Goal: Task Accomplishment & Management: Manage account settings

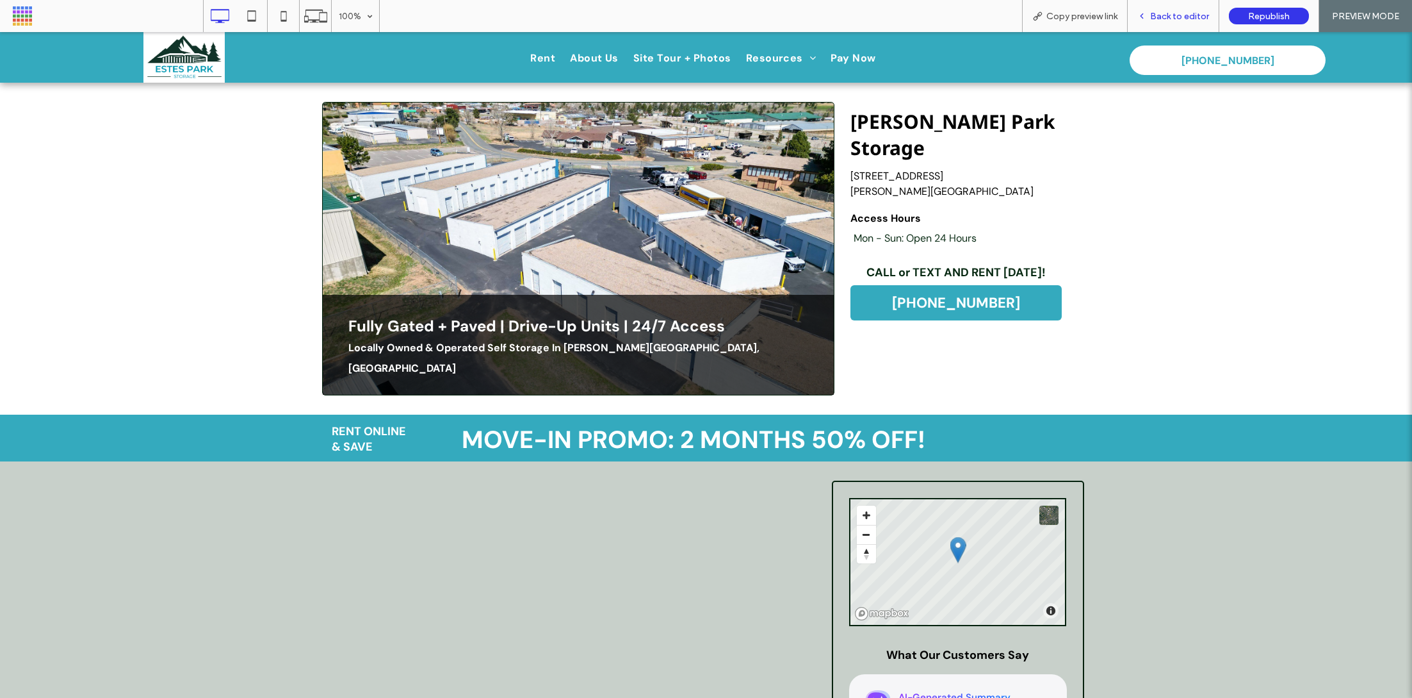
click at [1188, 24] on div "Back to editor" at bounding box center [1174, 16] width 92 height 32
click at [1168, 20] on span "Back to editor" at bounding box center [1179, 16] width 59 height 11
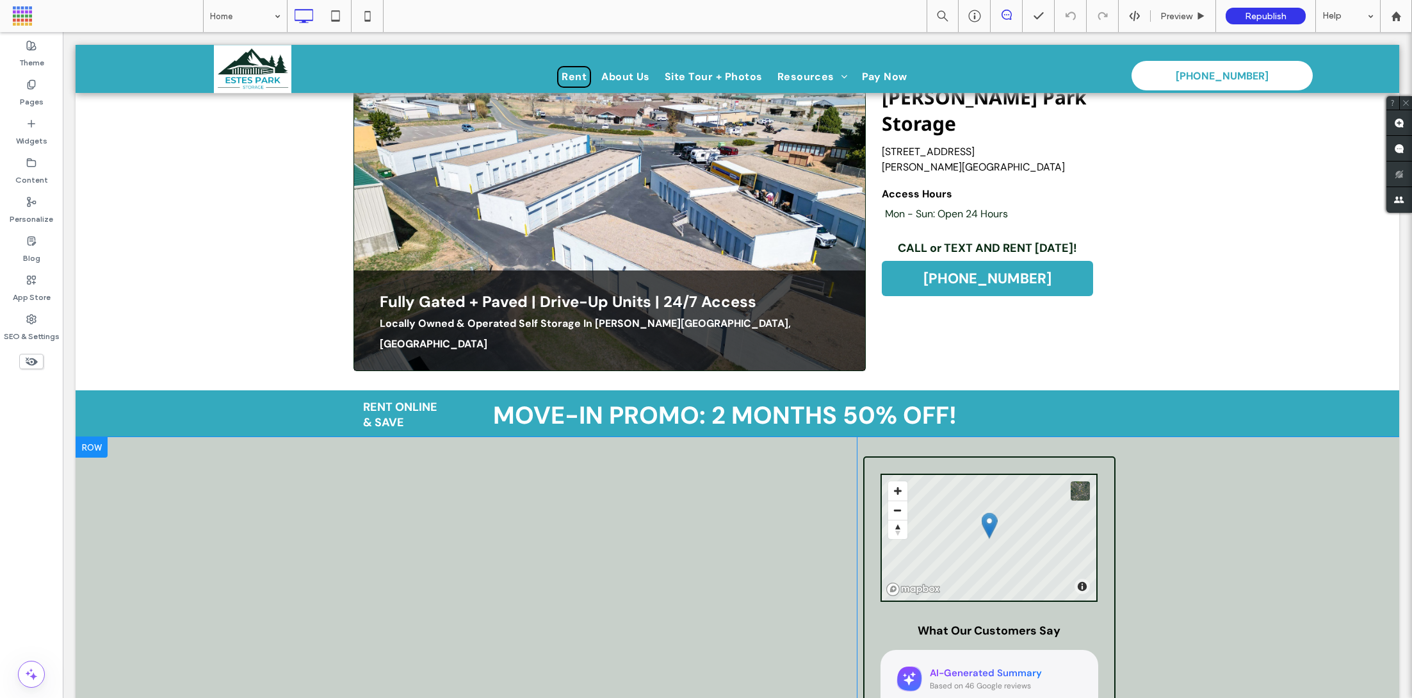
scroll to position [95, 0]
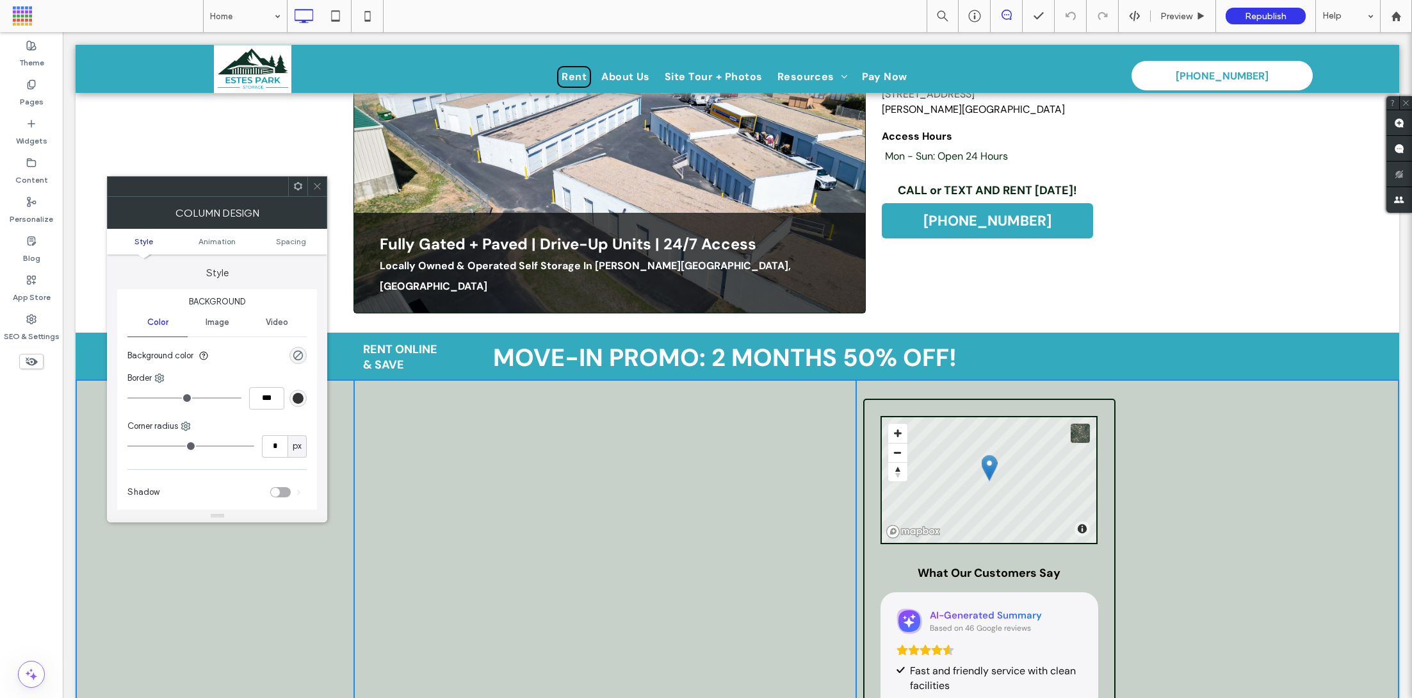
click at [315, 183] on icon at bounding box center [318, 186] width 10 height 10
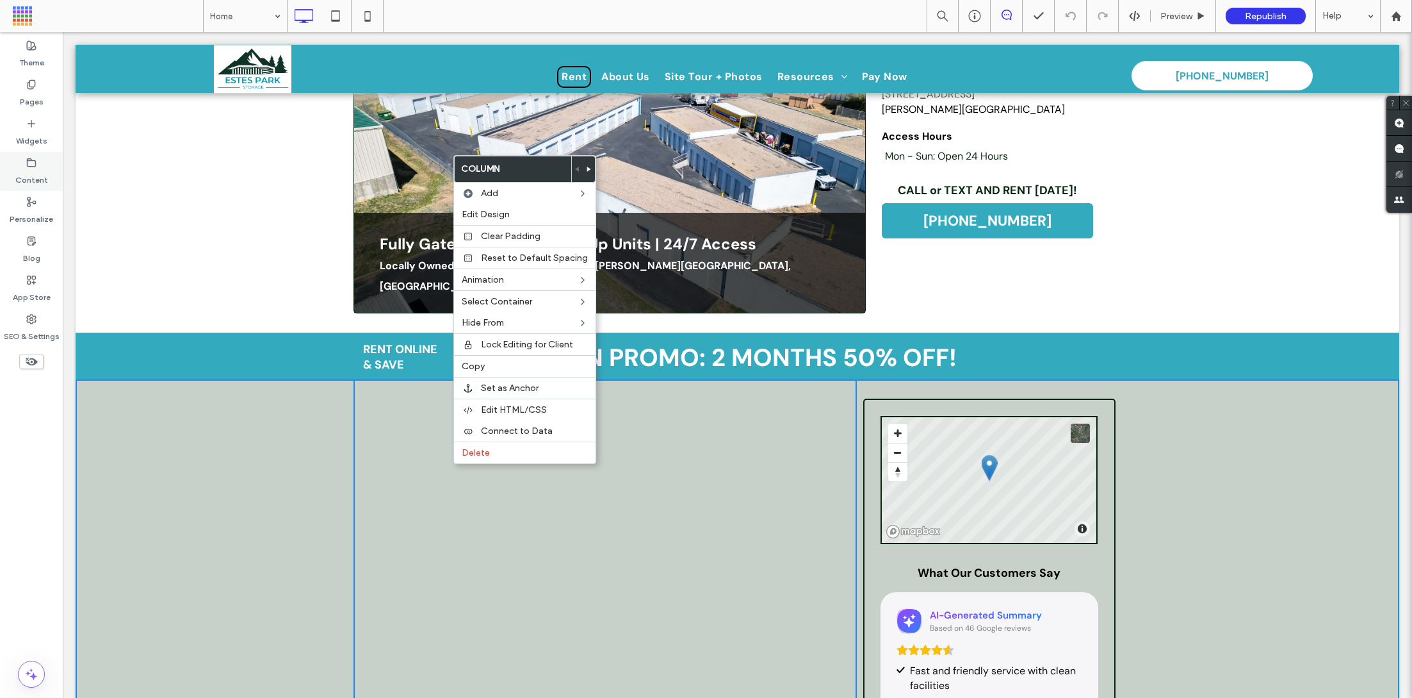
click at [38, 161] on div "Content" at bounding box center [31, 171] width 63 height 39
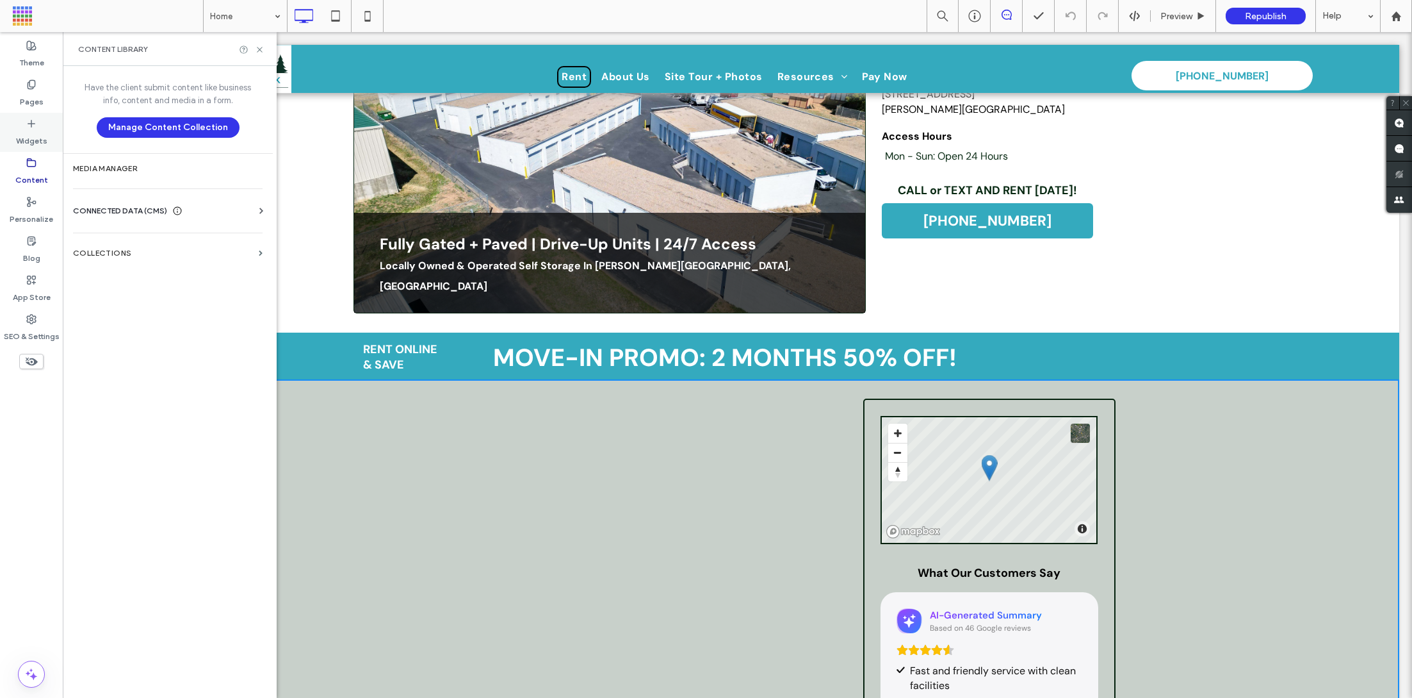
click at [36, 128] on icon at bounding box center [31, 124] width 10 height 10
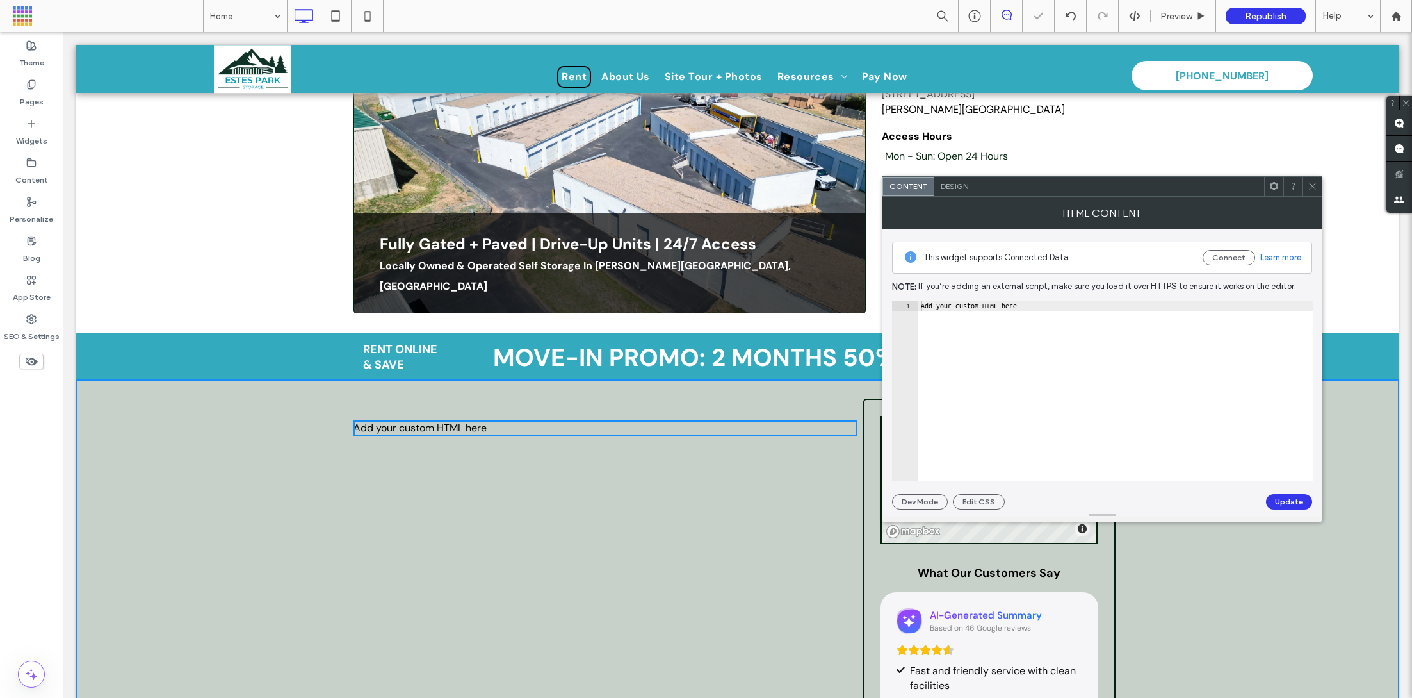
type textarea "**********"
click at [966, 302] on div "Add your custom HTML here" at bounding box center [1116, 401] width 395 height 202
click at [942, 302] on div "Add your custom HTML here" at bounding box center [1116, 401] width 395 height 202
drag, startPoint x: 920, startPoint y: 302, endPoint x: 1125, endPoint y: 319, distance: 205.1
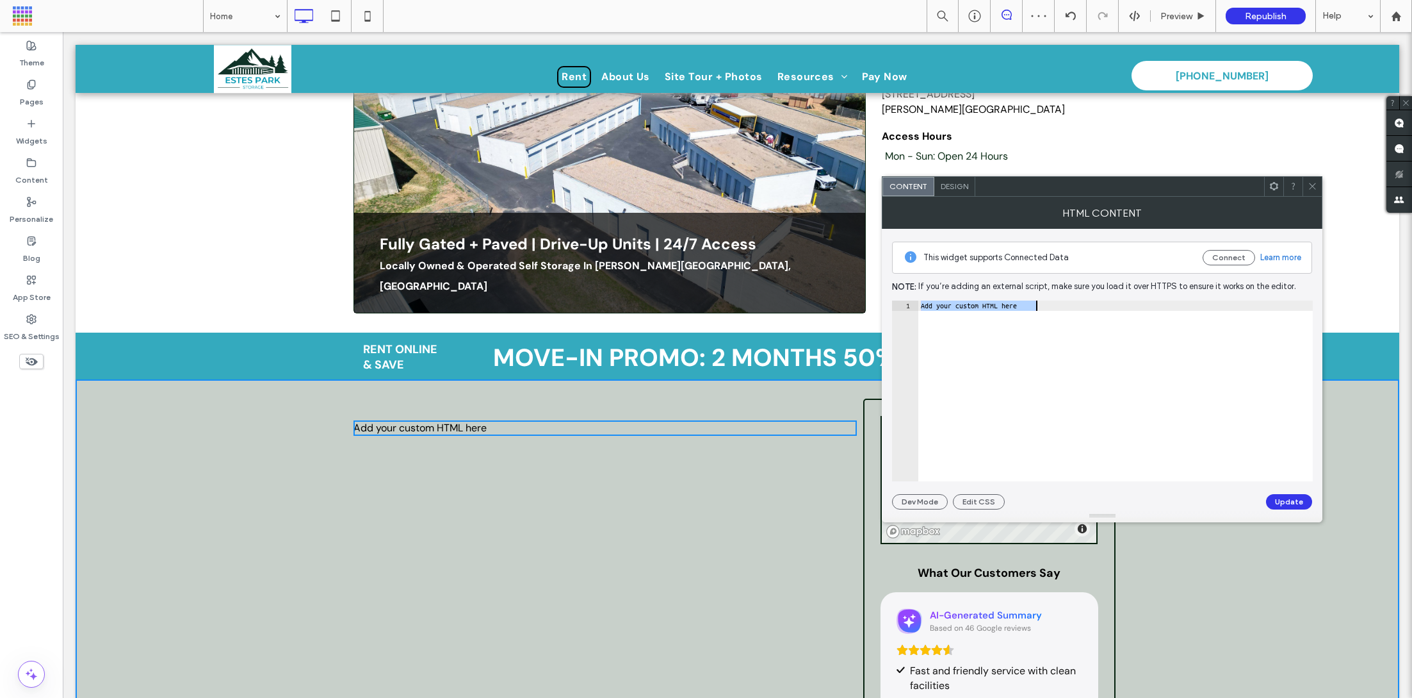
click at [1127, 321] on div "Add your custom HTML here" at bounding box center [1116, 401] width 395 height 202
paste textarea "Cursor at row 1"
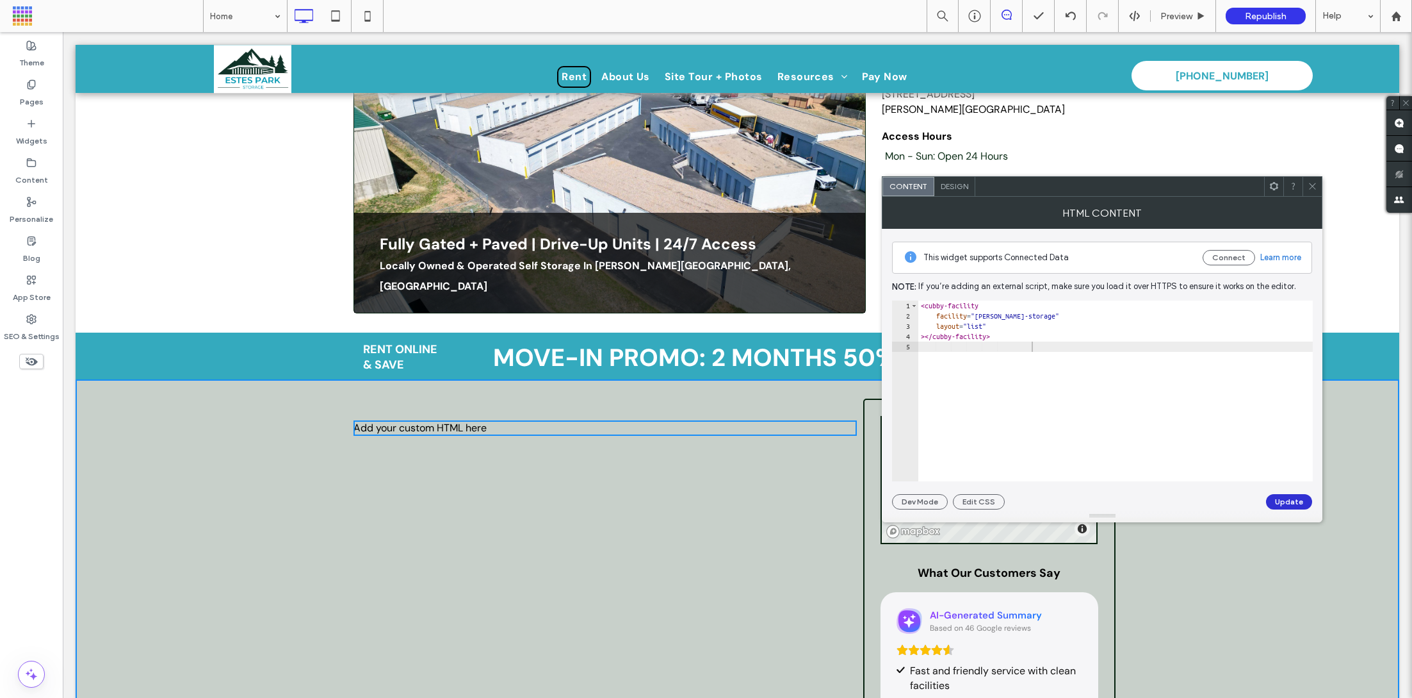
click at [1290, 507] on button "Update" at bounding box center [1289, 501] width 46 height 15
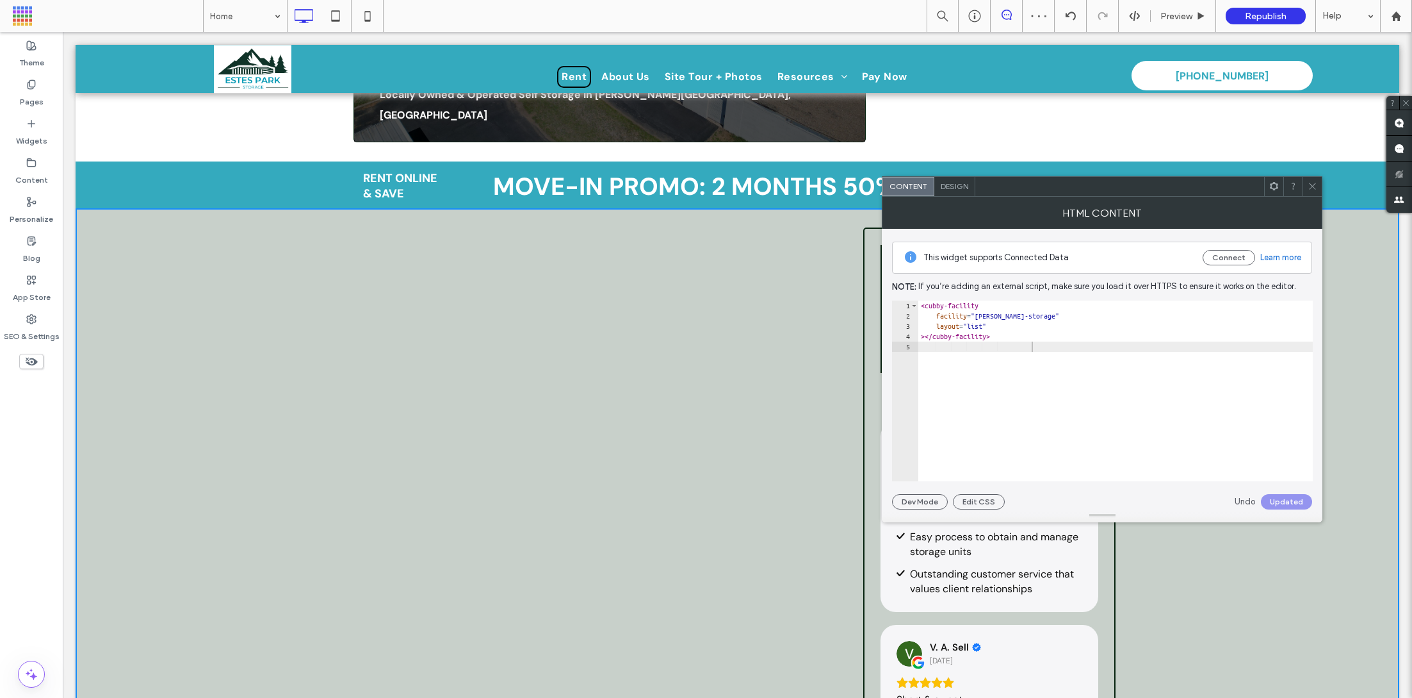
scroll to position [275, 0]
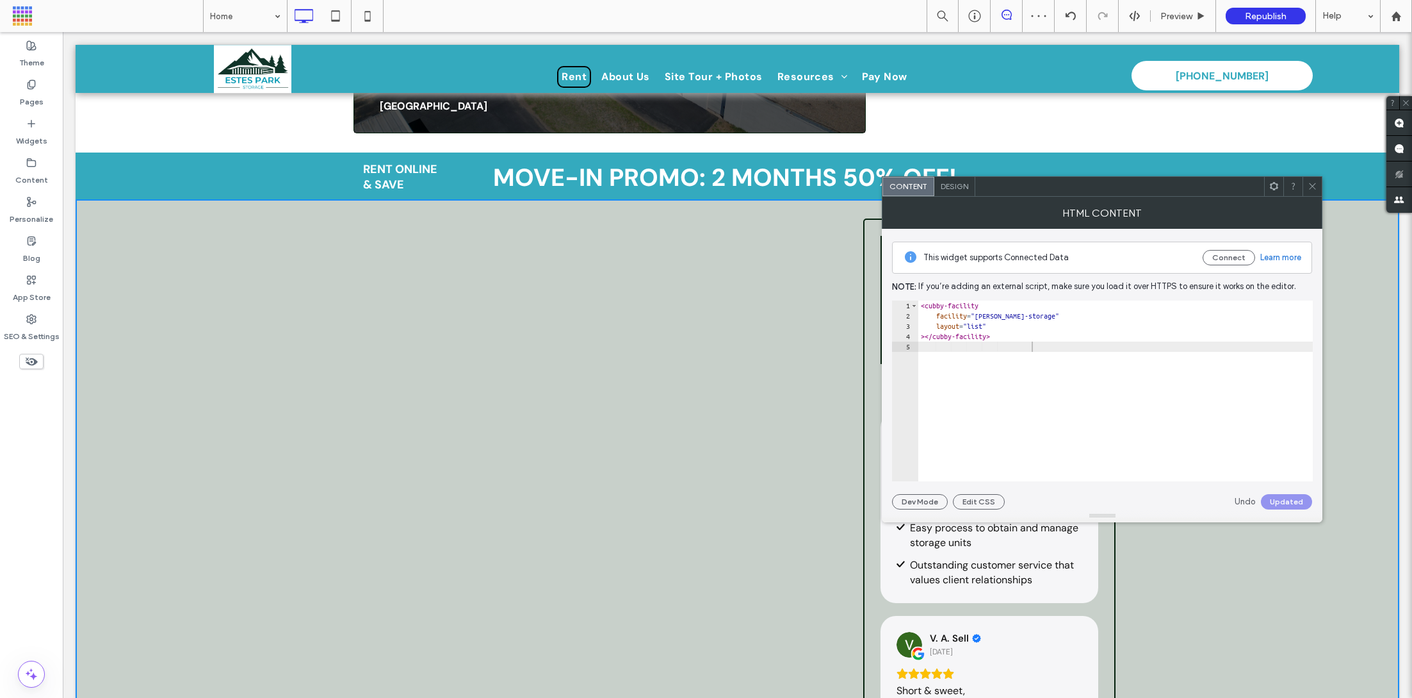
click at [710, 434] on div "Click To Paste" at bounding box center [605, 625] width 503 height 853
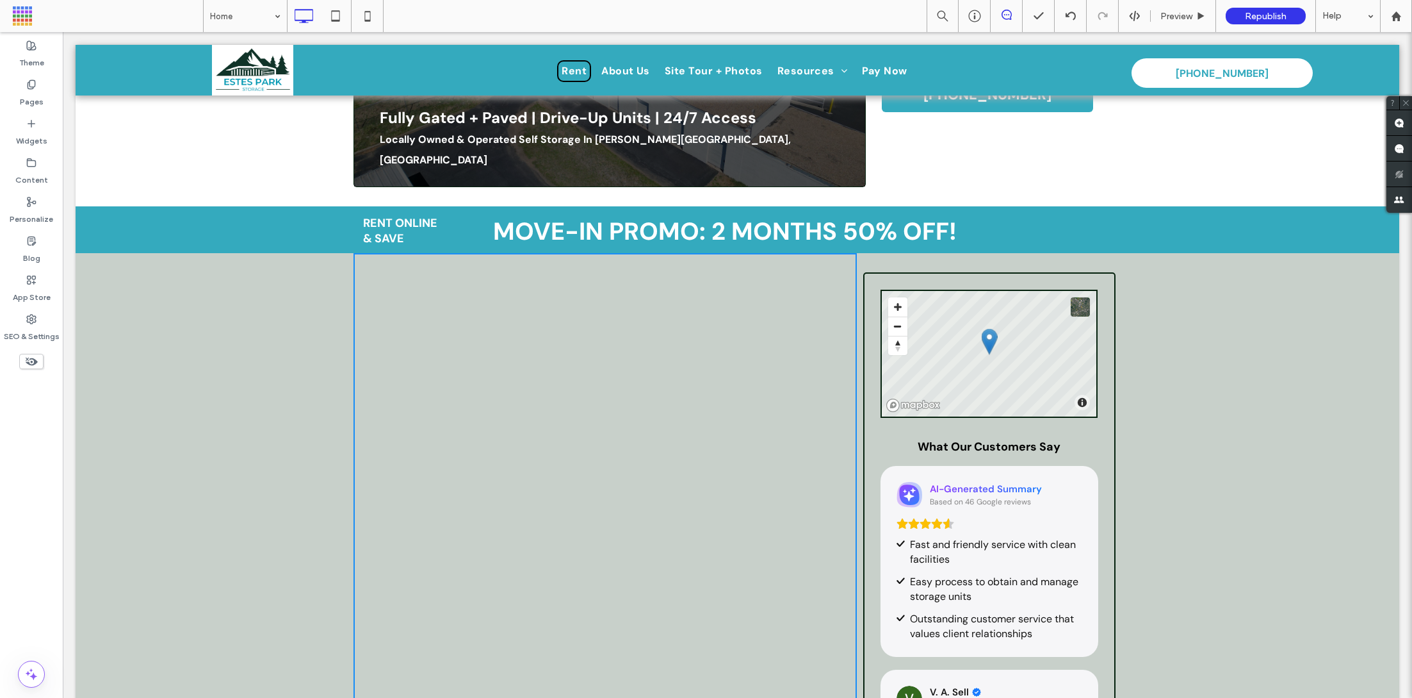
scroll to position [0, 0]
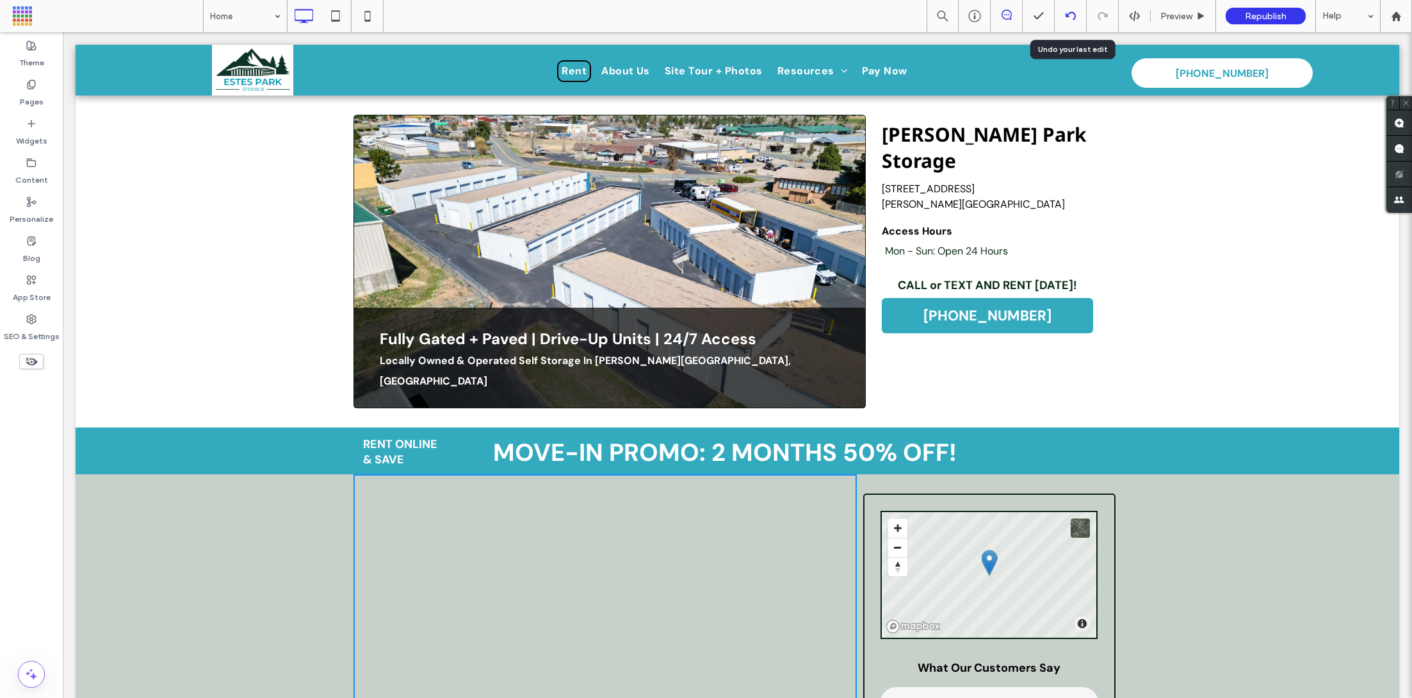
click at [1069, 18] on icon at bounding box center [1071, 16] width 10 height 10
click at [1071, 13] on icon at bounding box center [1071, 16] width 10 height 10
click at [1068, 19] on icon at bounding box center [1071, 16] width 10 height 10
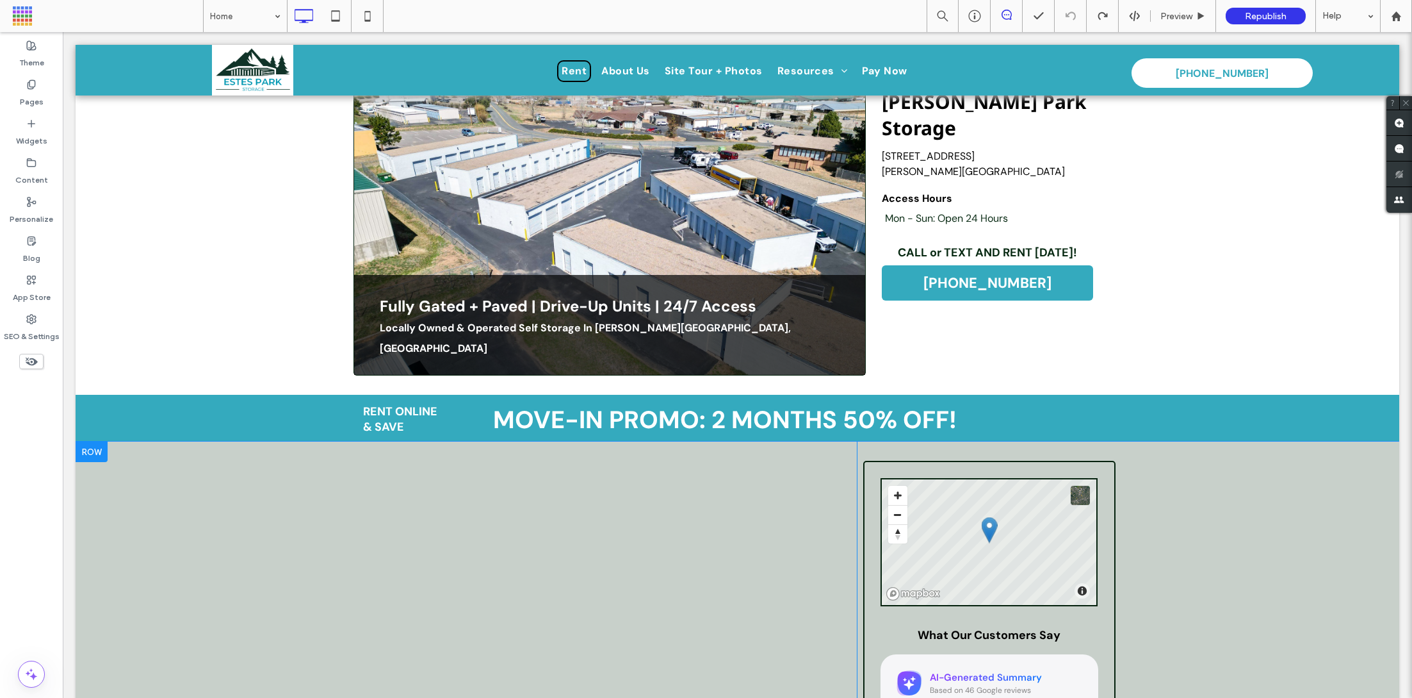
scroll to position [46, 0]
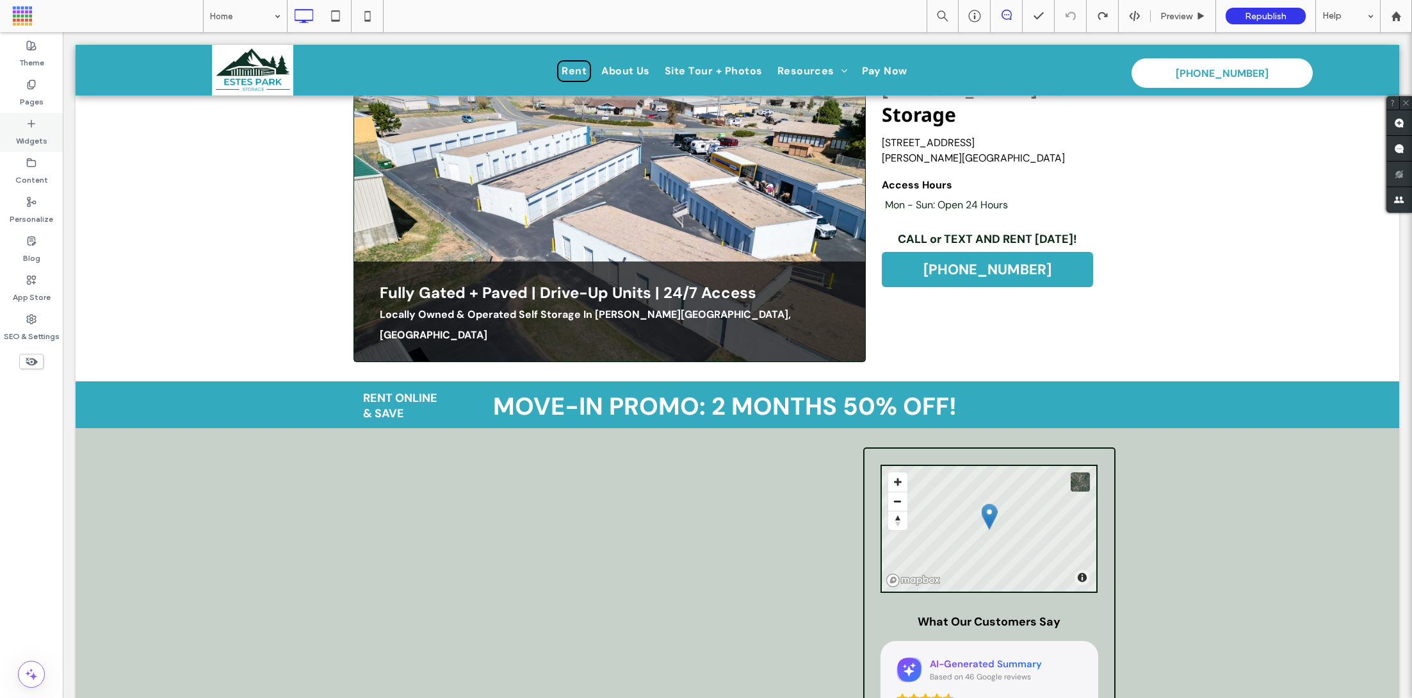
click at [35, 147] on div "Widgets" at bounding box center [31, 132] width 63 height 39
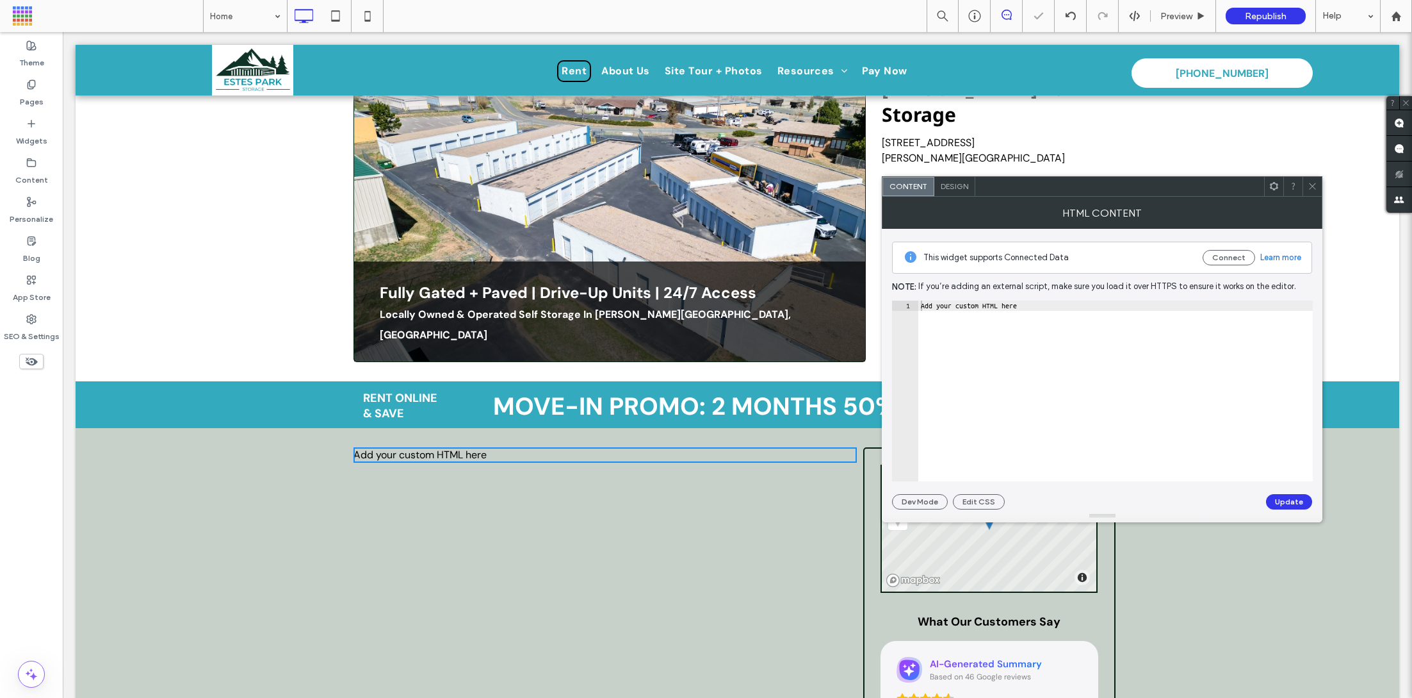
type textarea "**********"
click at [972, 302] on div "Add your custom HTML here" at bounding box center [1116, 401] width 395 height 202
paste textarea "Cursor at row 1"
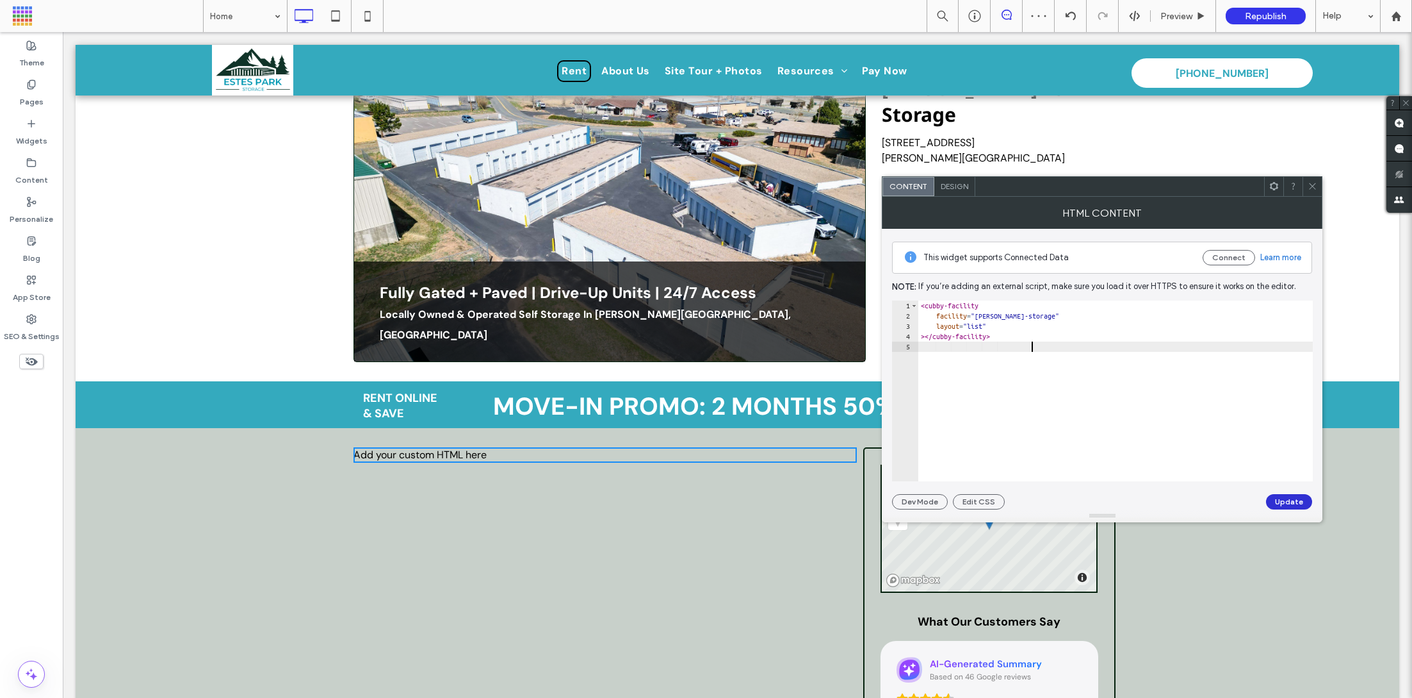
click at [1285, 498] on button "Update" at bounding box center [1289, 501] width 46 height 15
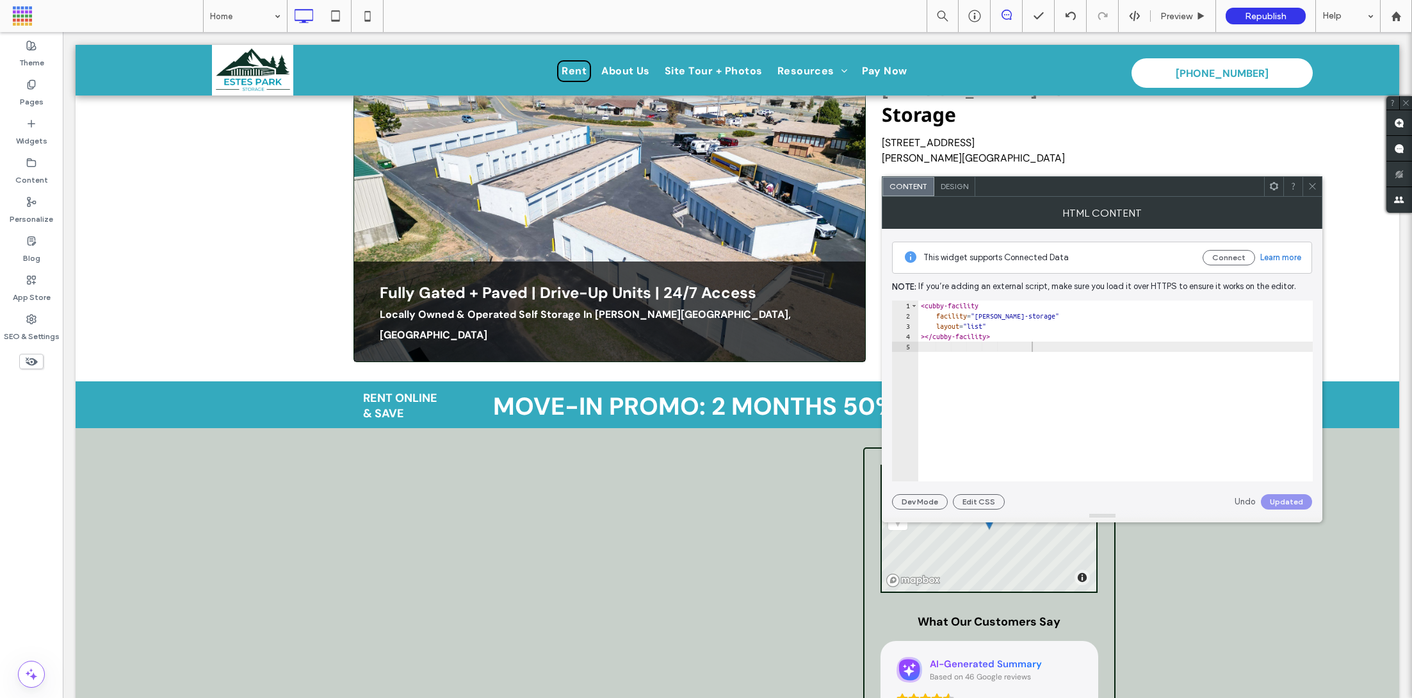
click at [1315, 187] on icon at bounding box center [1313, 186] width 10 height 10
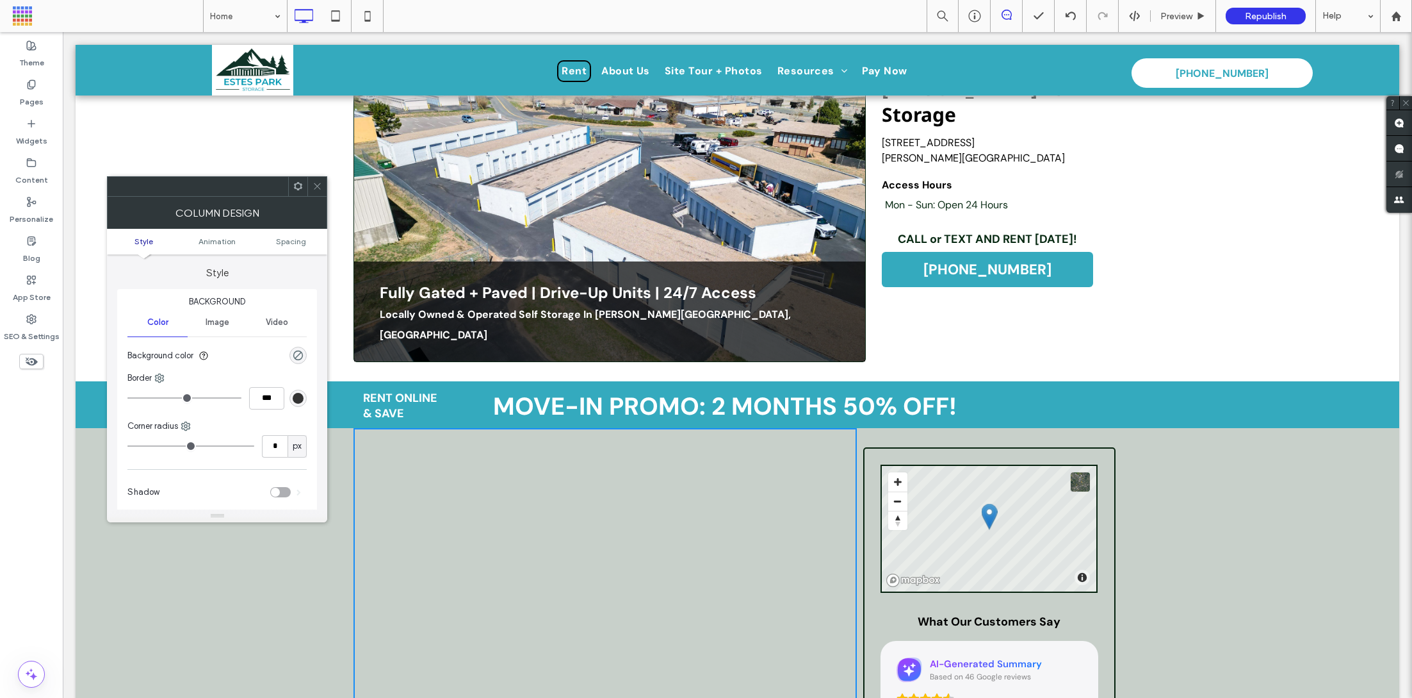
click at [321, 192] on span at bounding box center [318, 186] width 10 height 19
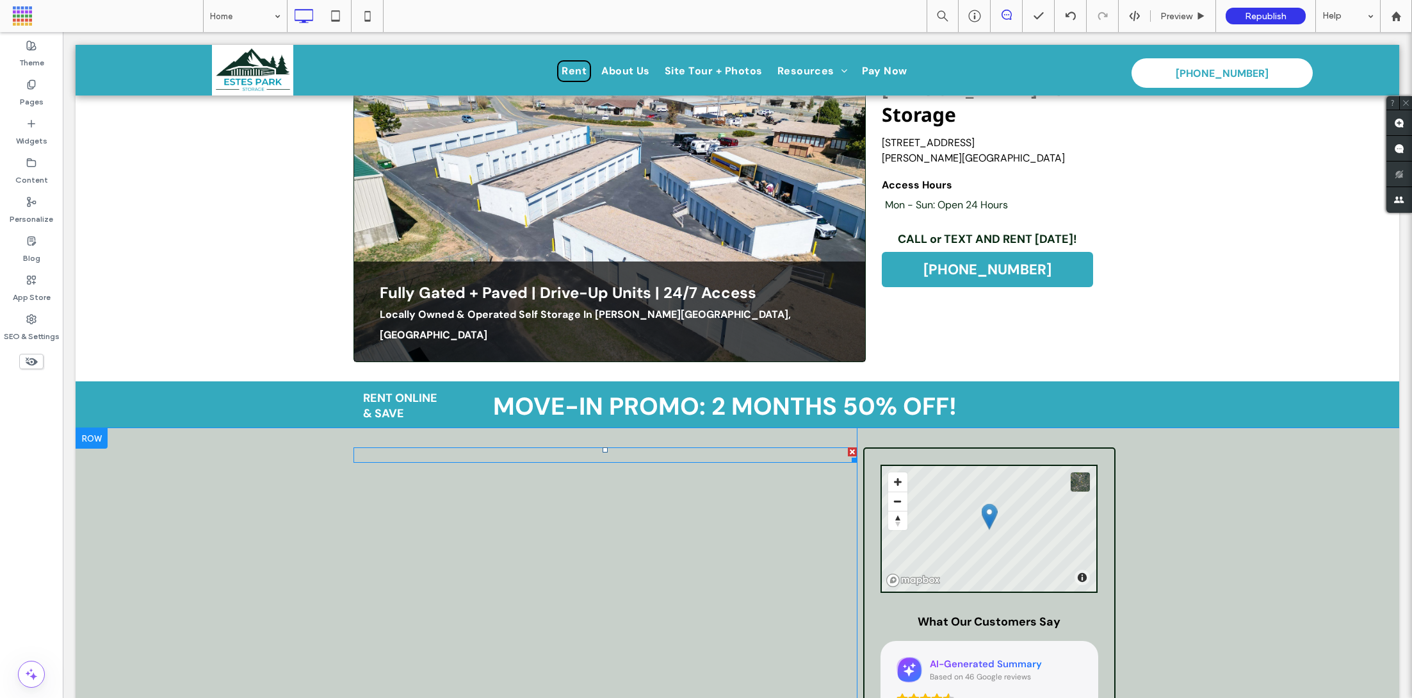
click at [557, 447] on span at bounding box center [605, 454] width 503 height 15
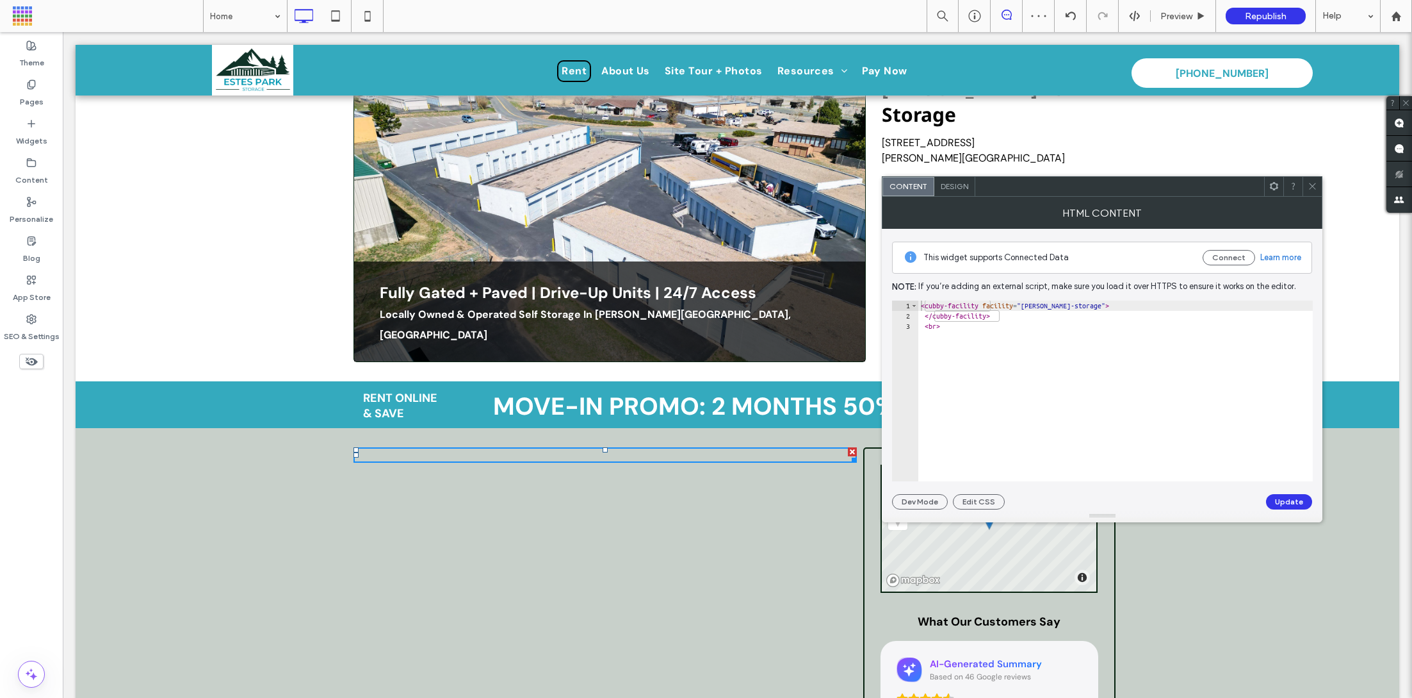
click at [1314, 190] on icon at bounding box center [1313, 186] width 10 height 10
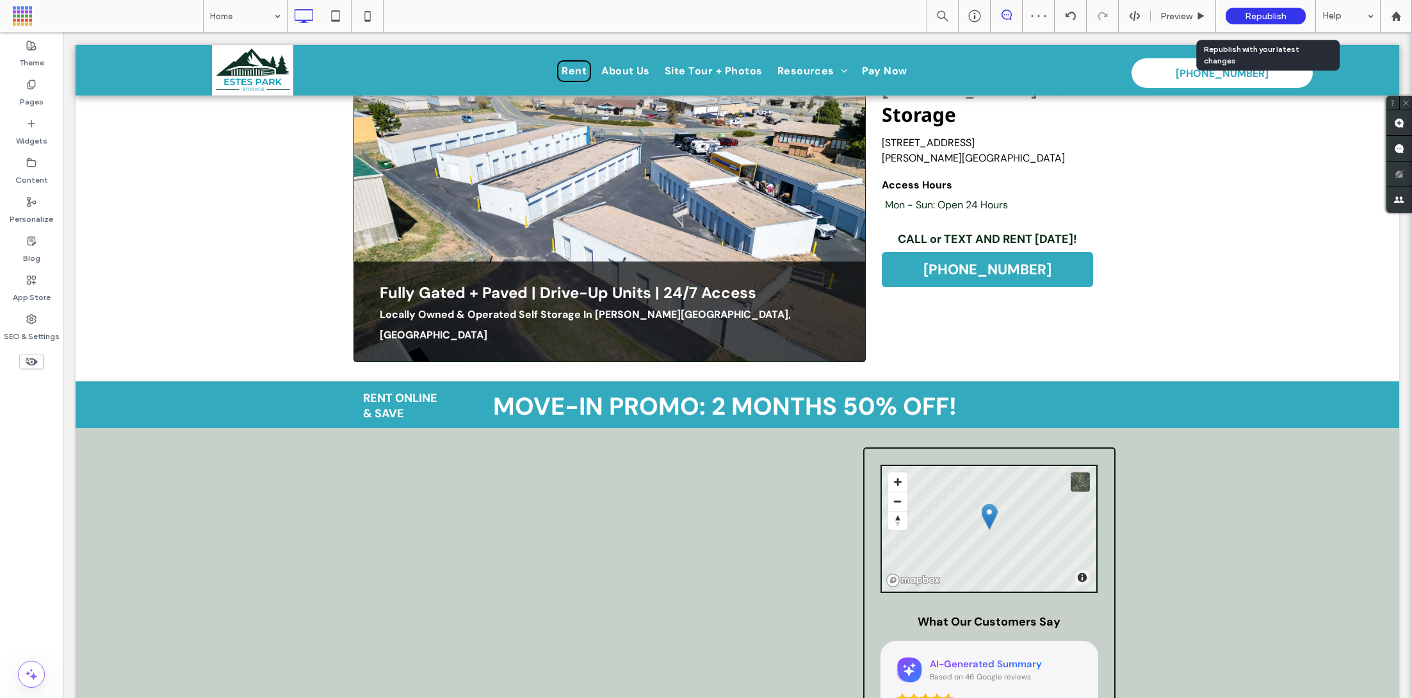
click at [1263, 11] on span "Republish" at bounding box center [1266, 16] width 42 height 11
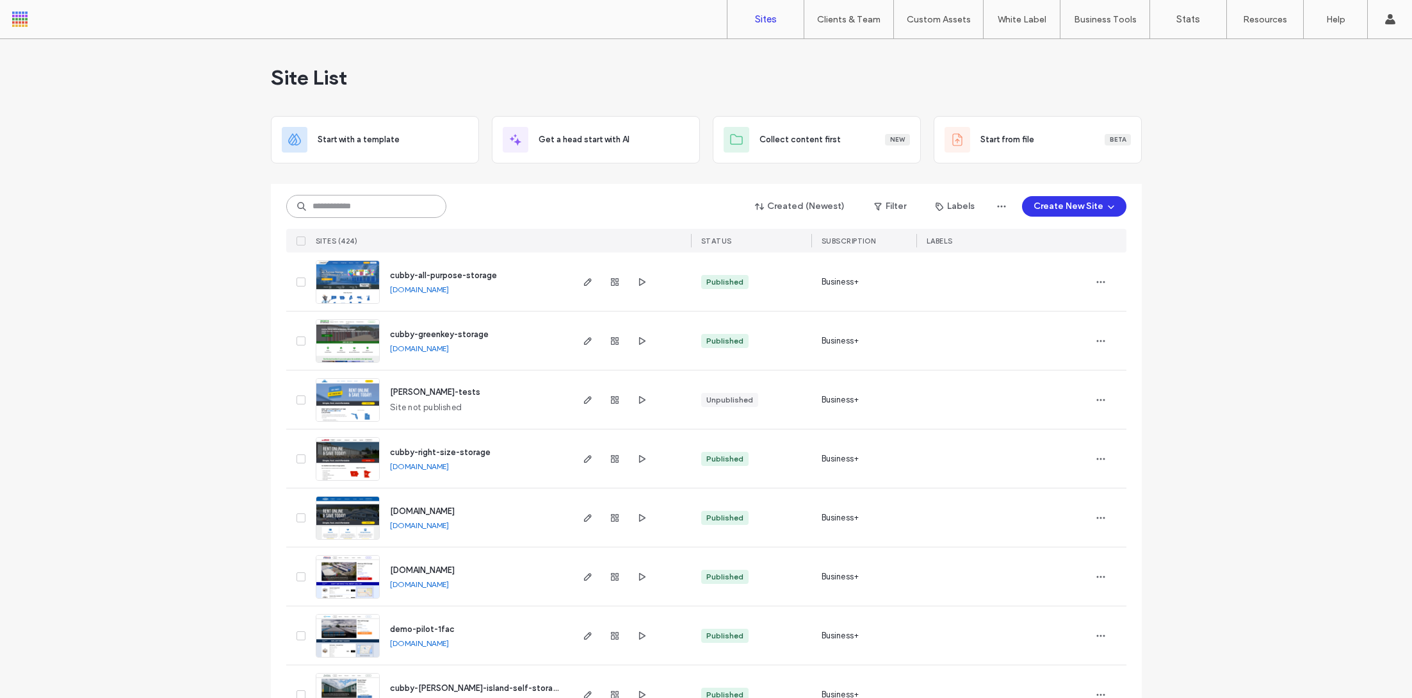
click at [398, 211] on input at bounding box center [366, 206] width 160 height 23
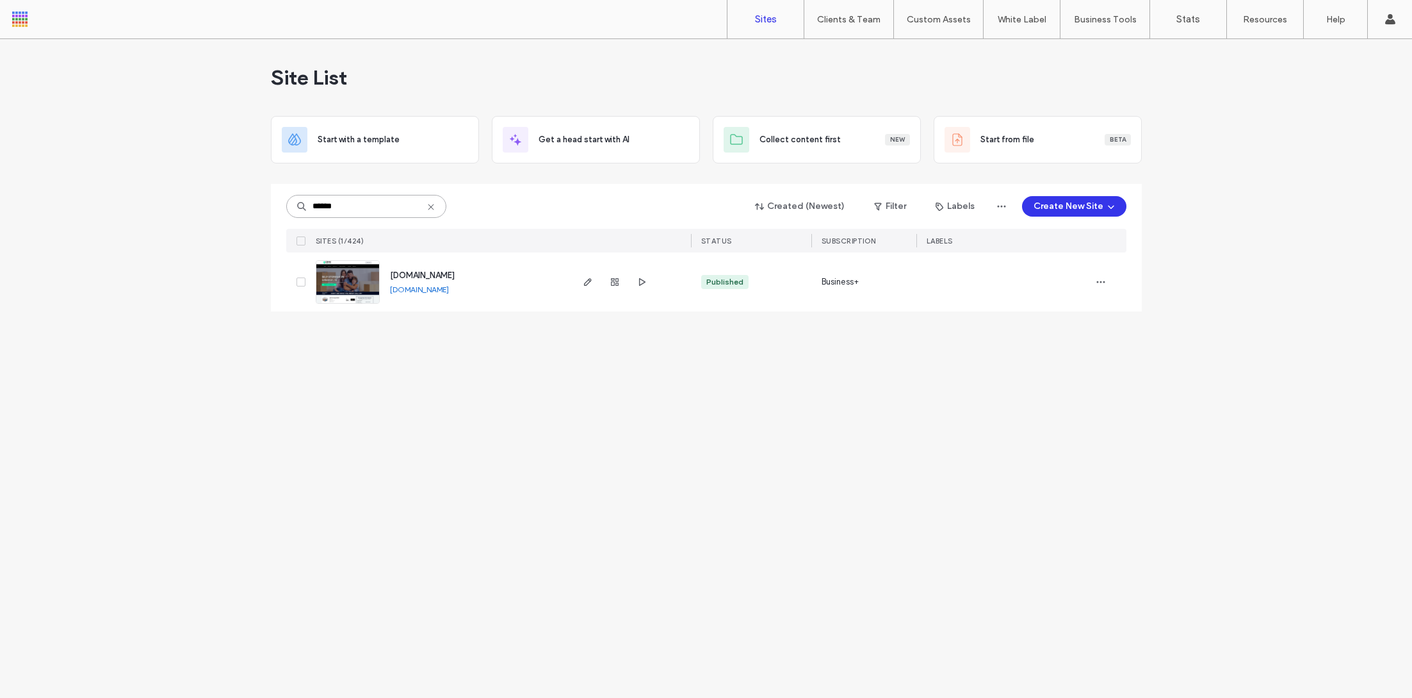
type input "******"
click at [353, 282] on img at bounding box center [347, 304] width 63 height 87
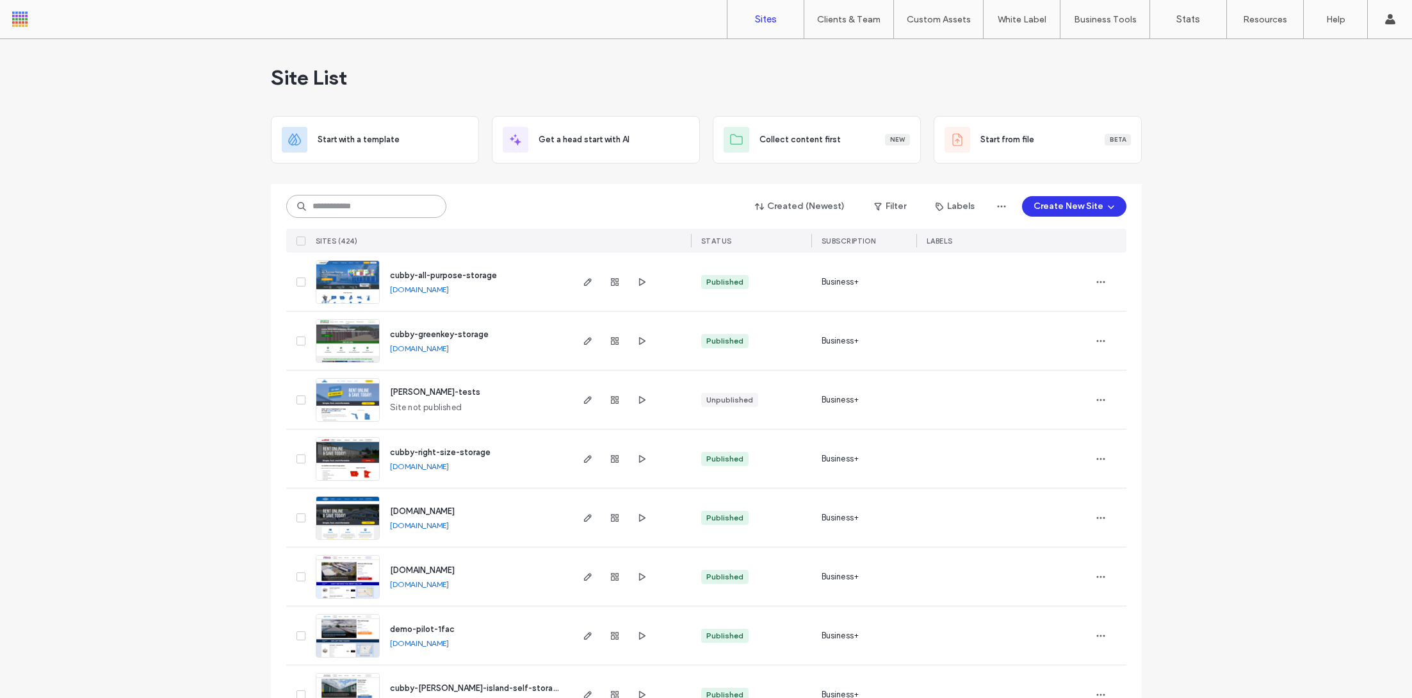
click at [347, 210] on input at bounding box center [366, 206] width 160 height 23
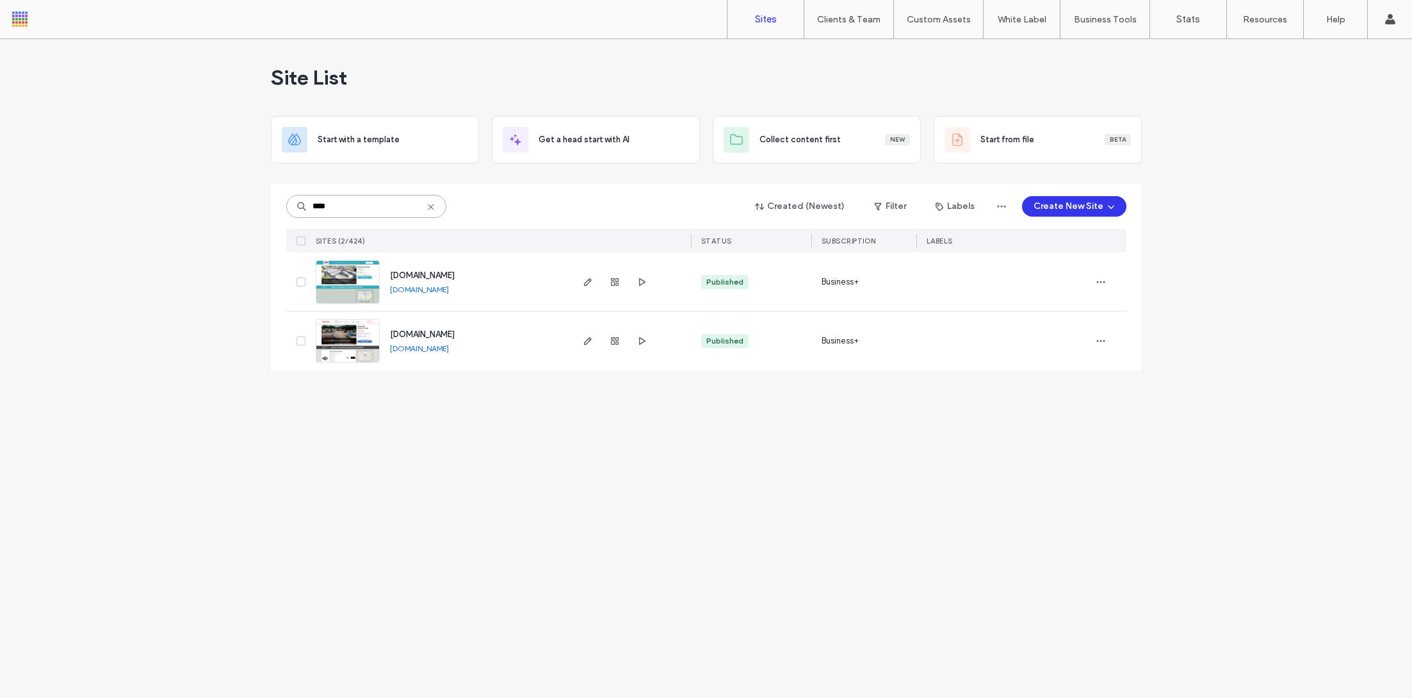
type input "****"
click at [352, 290] on img at bounding box center [347, 304] width 63 height 87
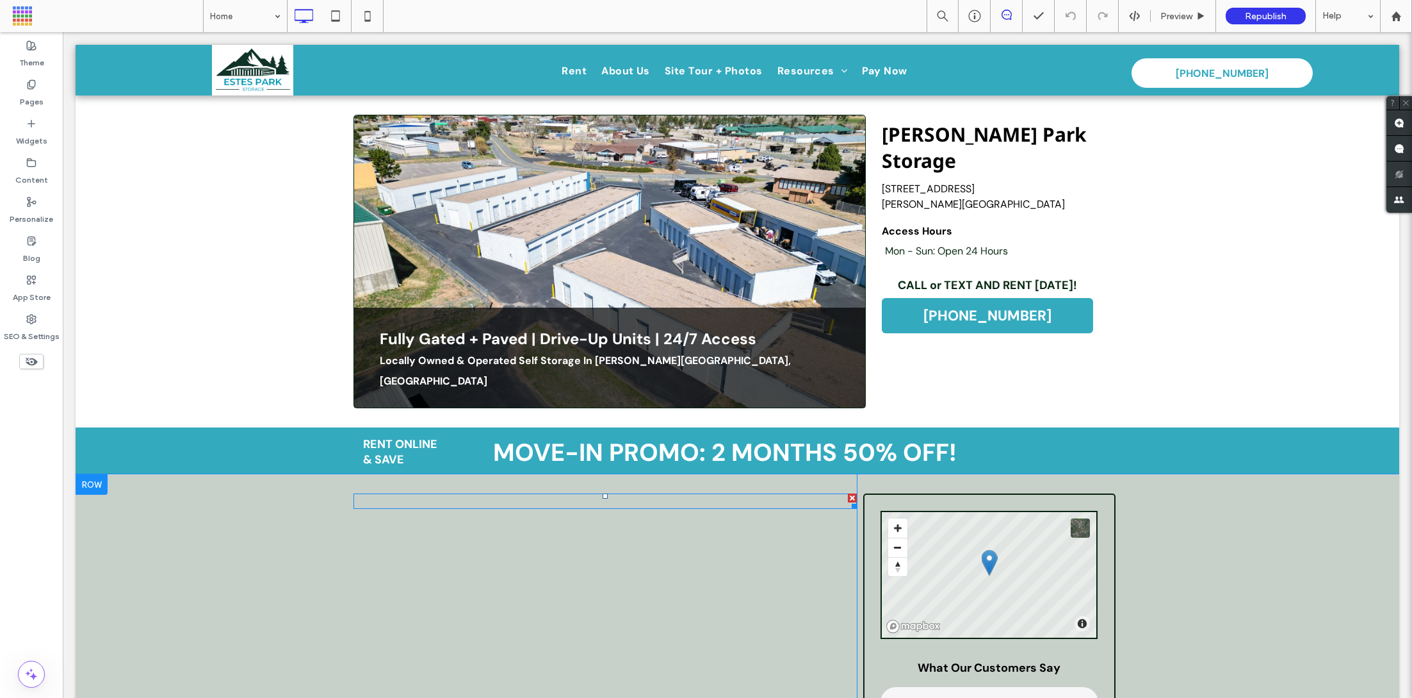
click at [496, 493] on span at bounding box center [605, 500] width 503 height 15
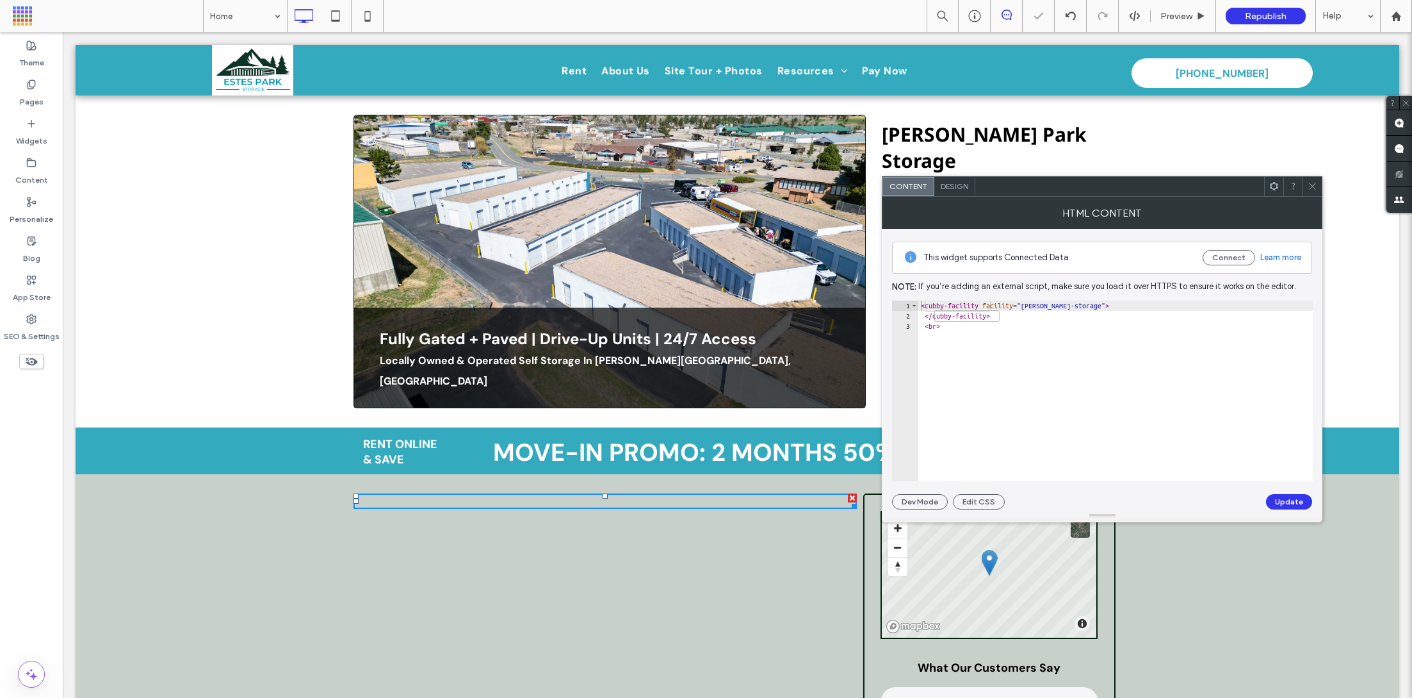
click at [956, 330] on div "< cubby-facility facility = "estes-park-storage" > </ cubby-facility > < br >" at bounding box center [1116, 401] width 395 height 202
drag, startPoint x: 963, startPoint y: 330, endPoint x: 908, endPoint y: 302, distance: 61.6
click at [908, 302] on div "**** 1 2 3 < cubby-facility facility = "estes-park-storage" > </ cubby-facility…" at bounding box center [1102, 390] width 421 height 181
type textarea "**********"
paste textarea "Cursor at row 1"
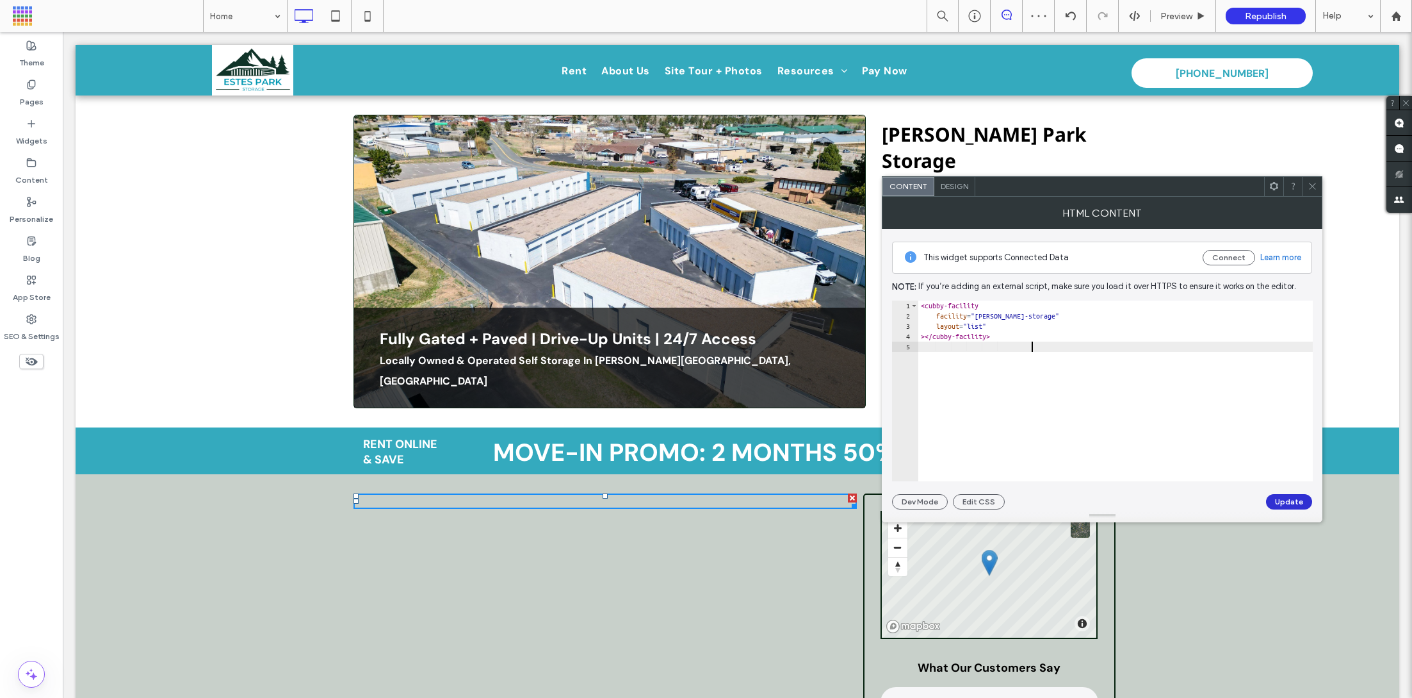
click at [1277, 505] on button "Update" at bounding box center [1289, 501] width 46 height 15
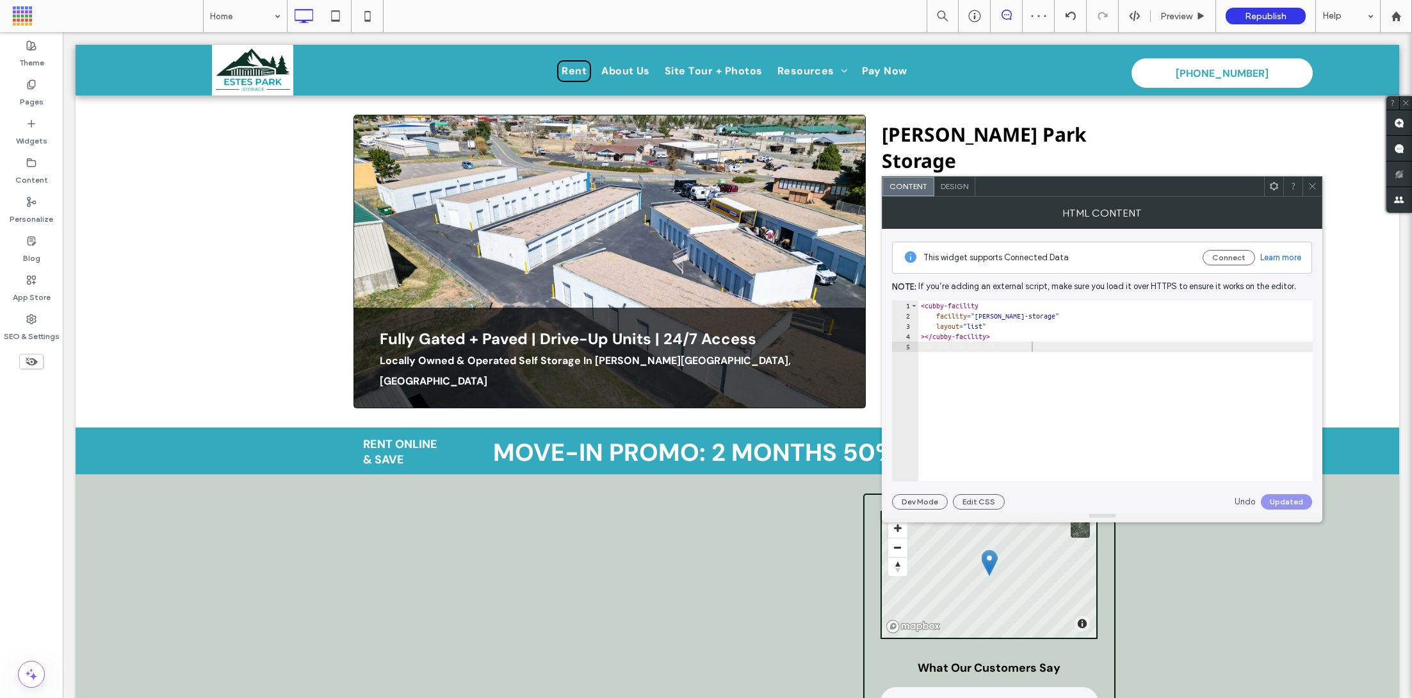
scroll to position [71, 0]
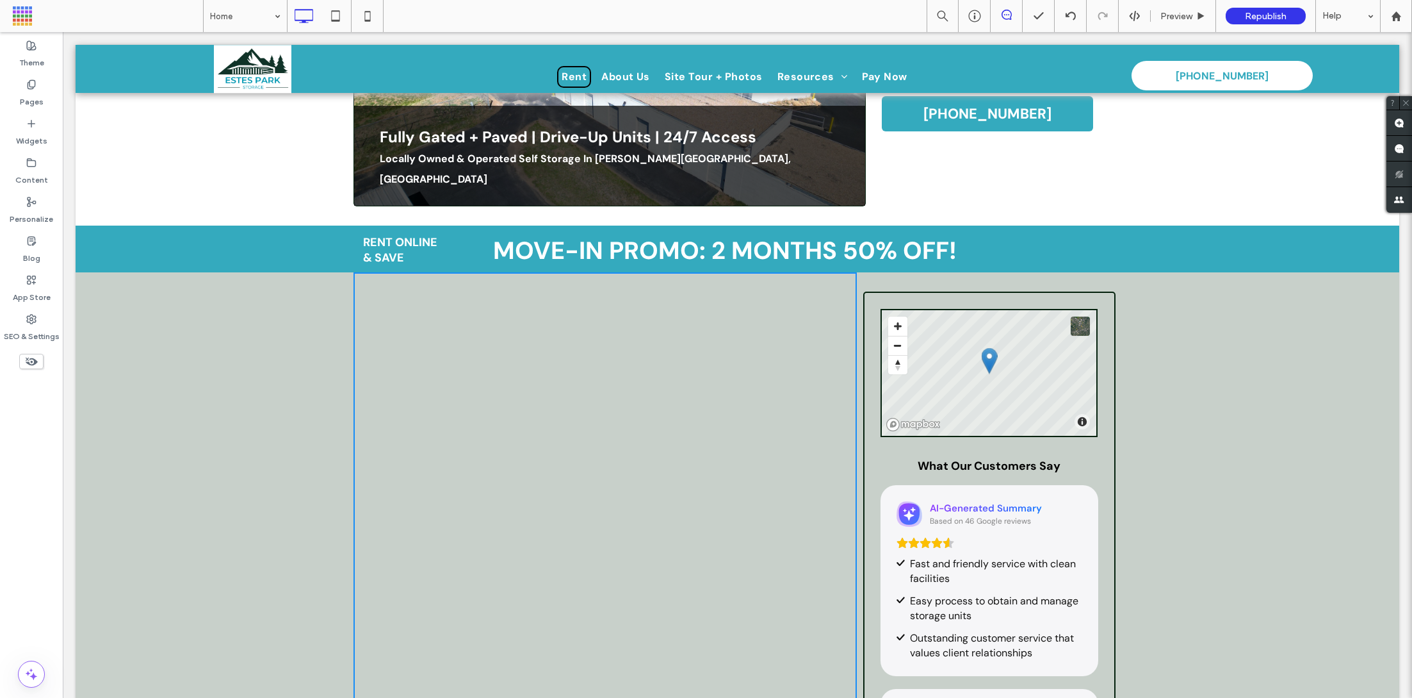
scroll to position [216, 0]
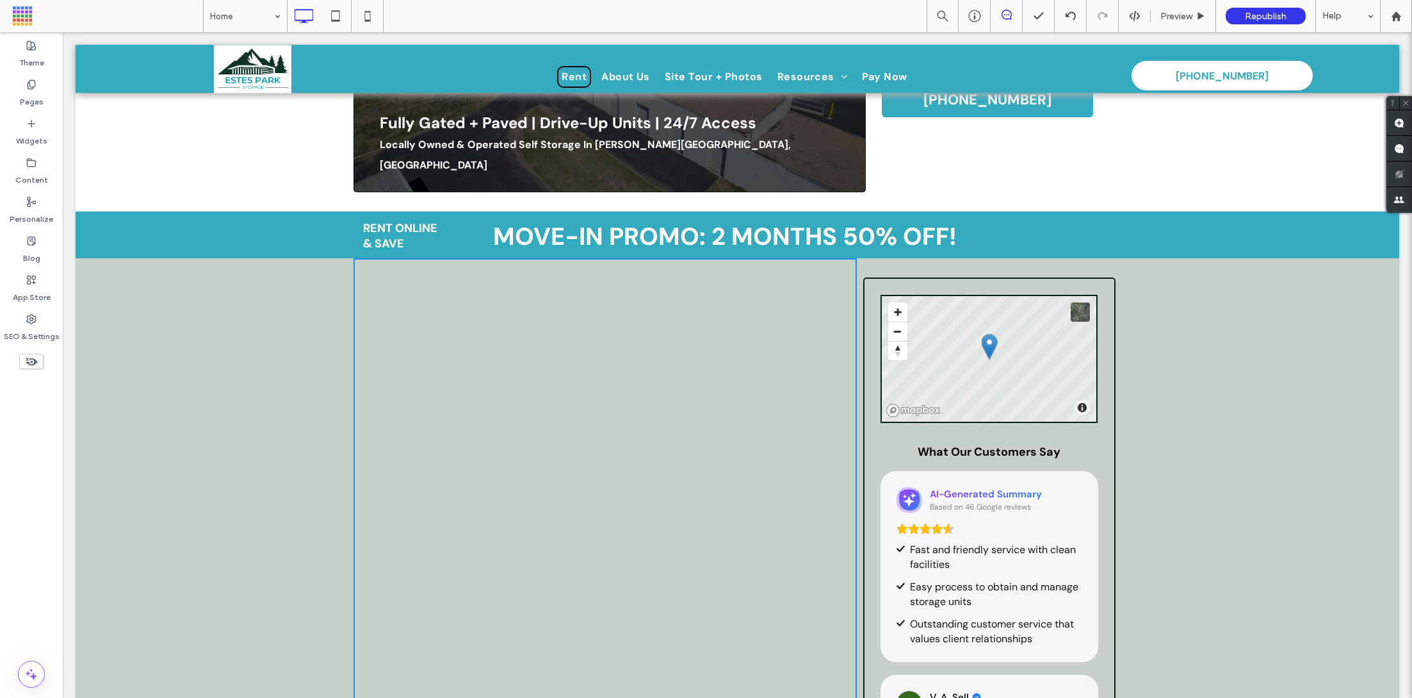
click at [654, 258] on div "Click To Paste" at bounding box center [605, 684] width 503 height 853
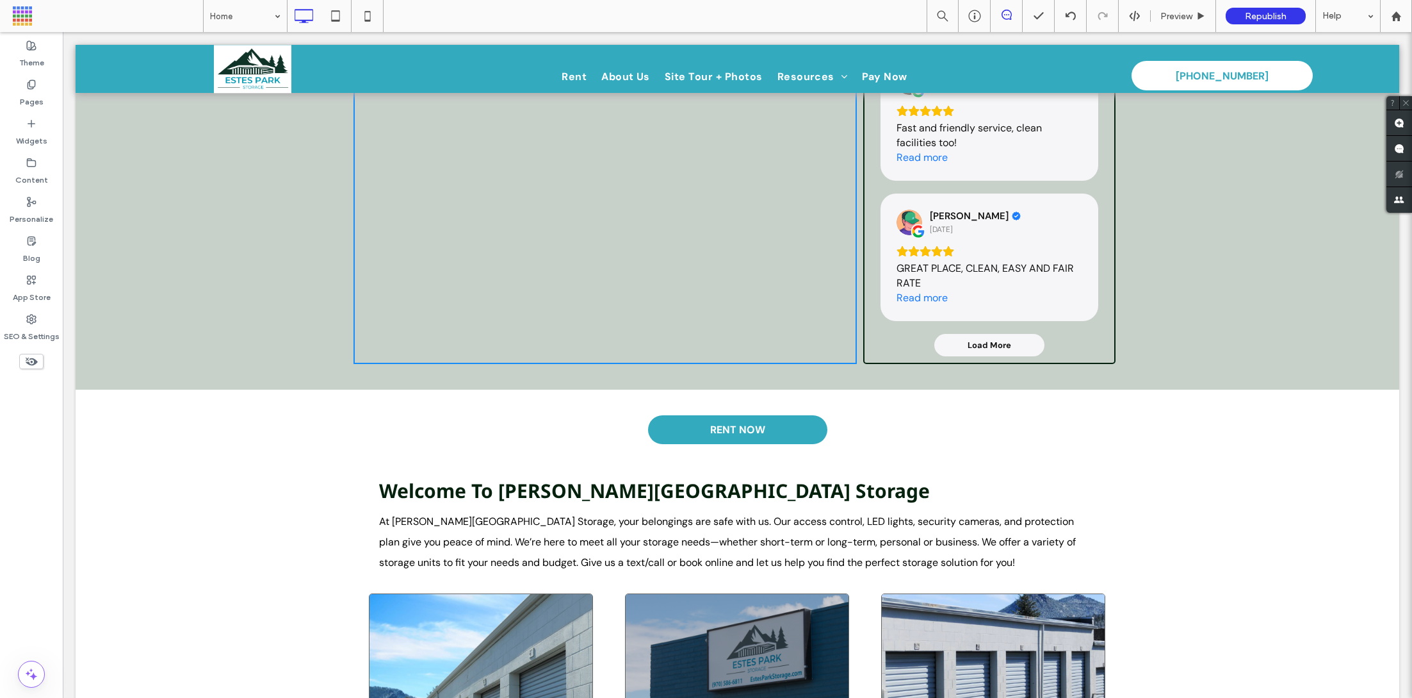
scroll to position [268, 0]
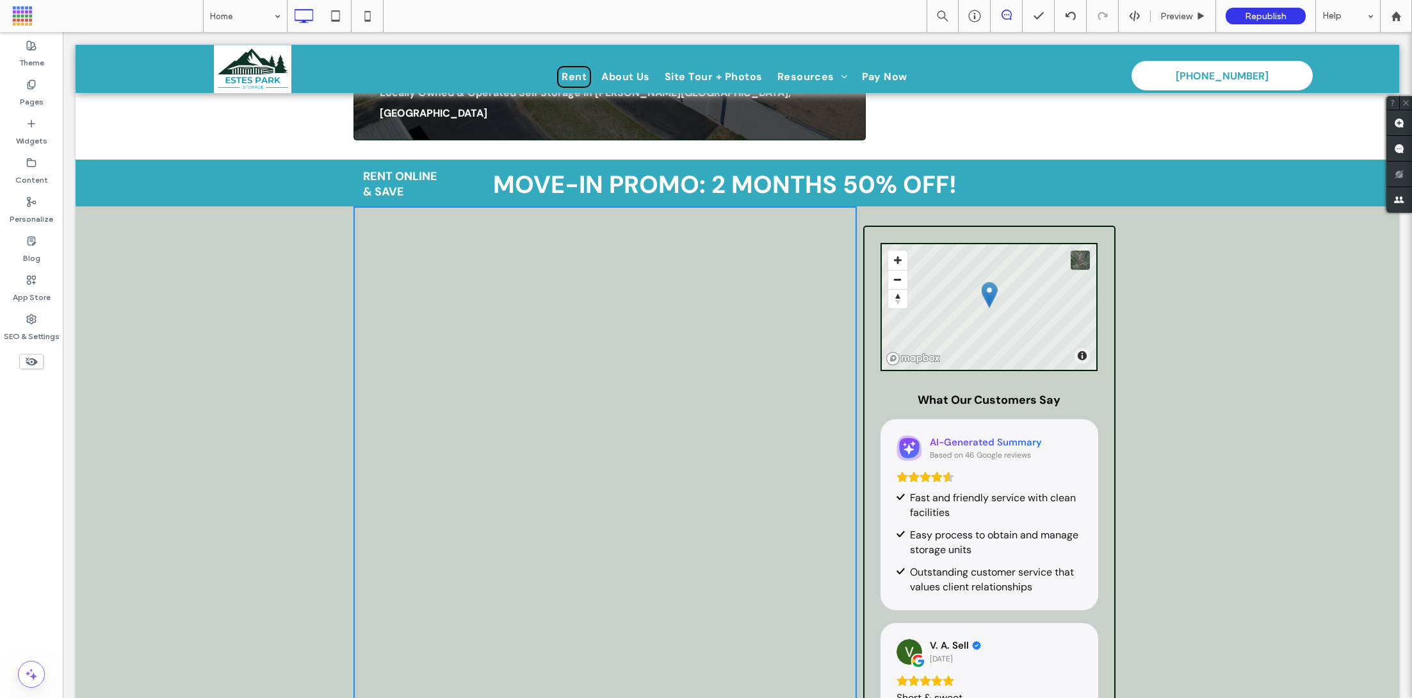
click at [628, 231] on div "Click To Paste" at bounding box center [605, 632] width 503 height 853
click at [651, 206] on div "Click To Paste" at bounding box center [605, 632] width 503 height 853
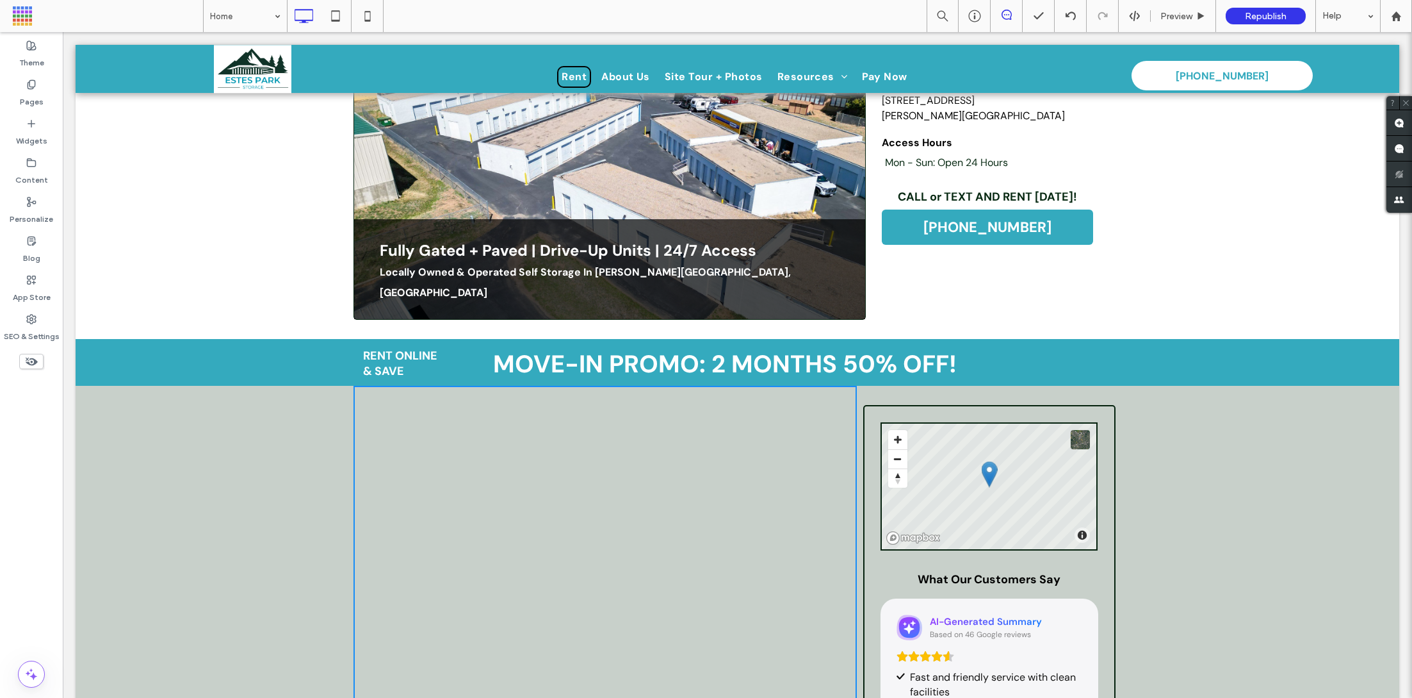
scroll to position [0, 0]
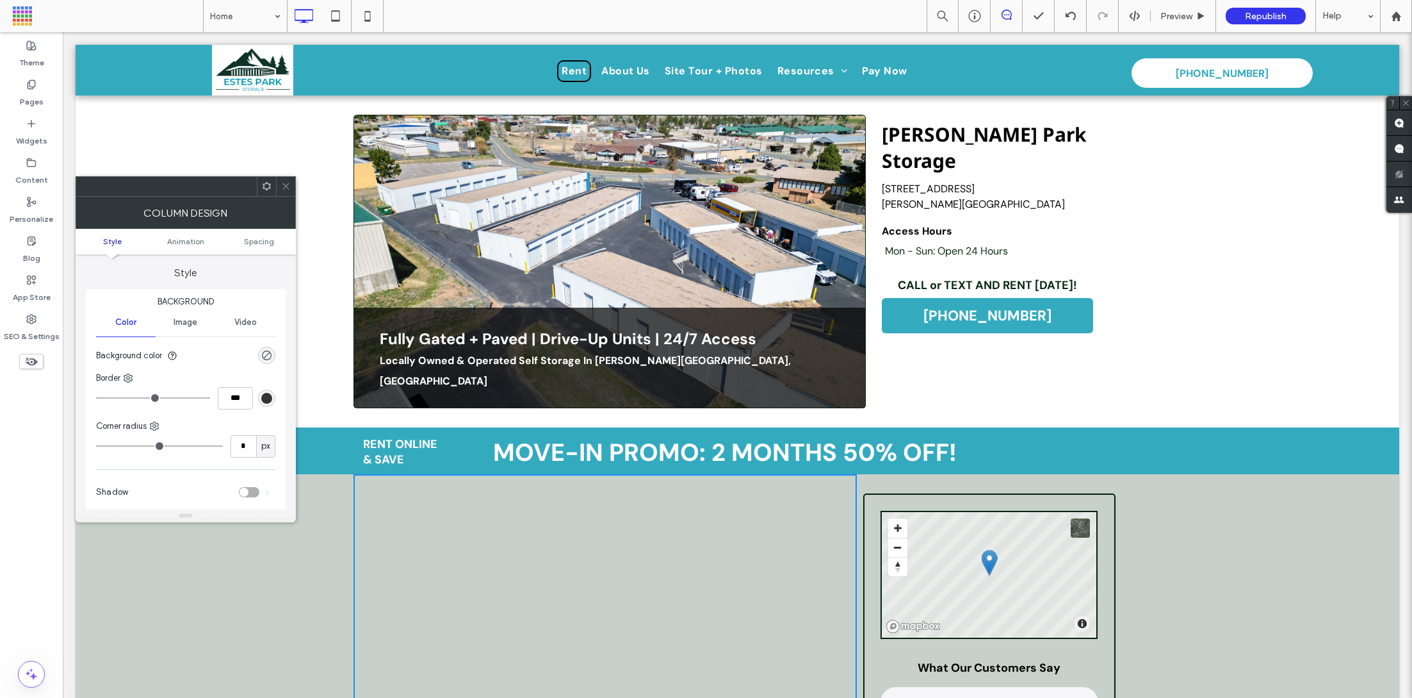
click at [286, 184] on icon at bounding box center [286, 186] width 10 height 10
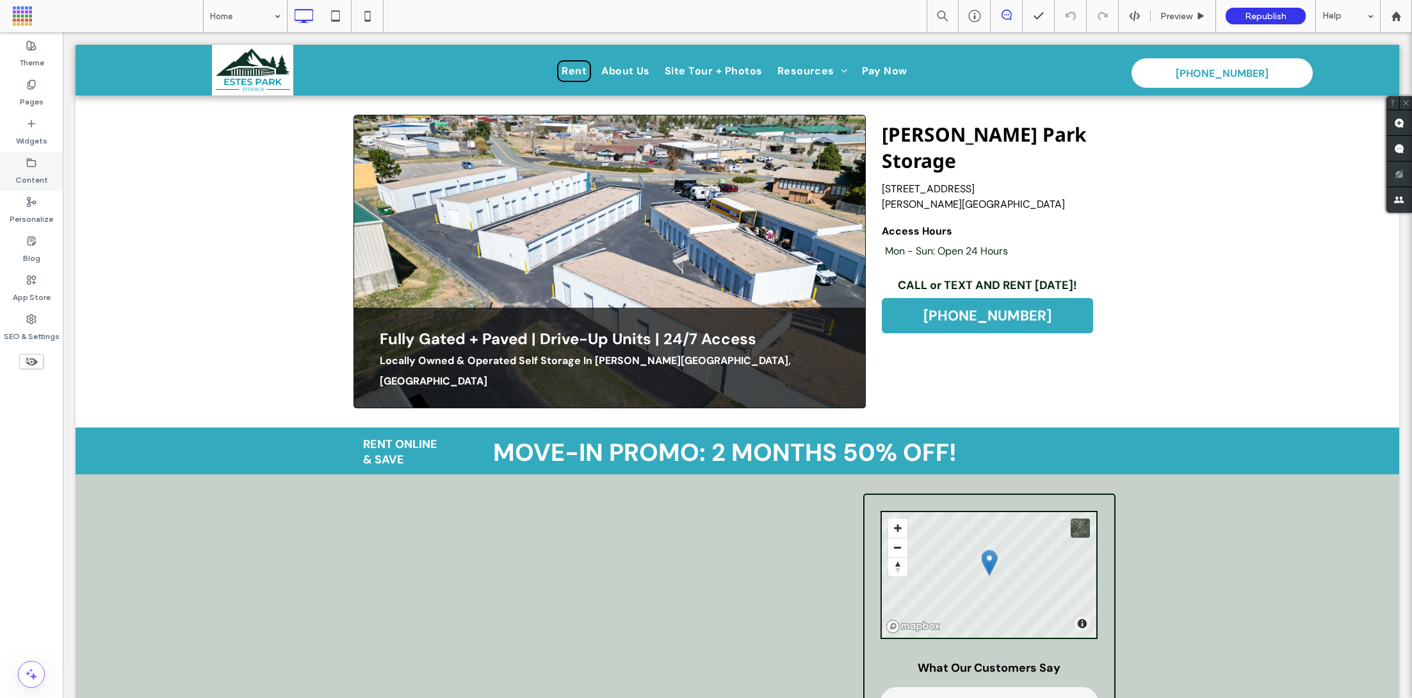
click at [33, 162] on icon at bounding box center [31, 163] width 10 height 10
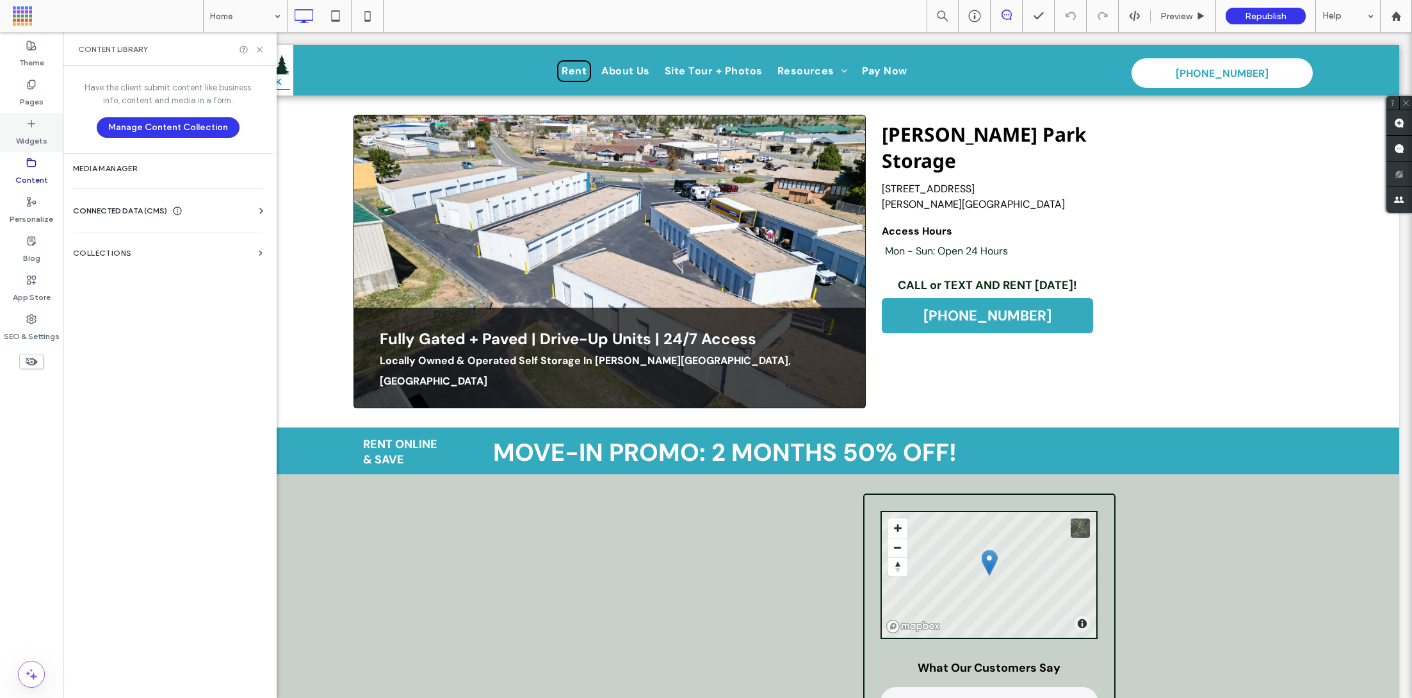
click at [30, 126] on icon at bounding box center [31, 124] width 10 height 10
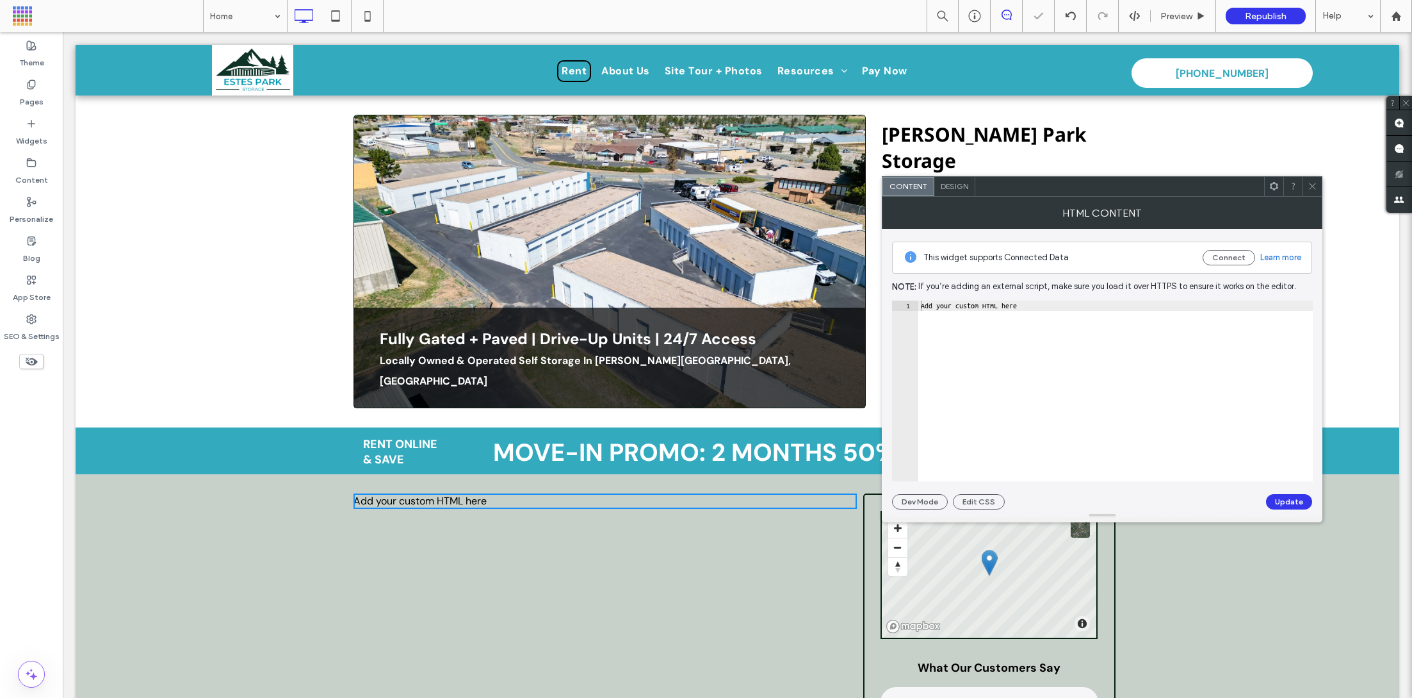
click at [955, 297] on div "This widget supports Connected Data Connect Learn more Note: If you’re adding a…" at bounding box center [1102, 369] width 420 height 281
type textarea "**********"
click at [955, 302] on div "Add your custom HTML here" at bounding box center [1116, 401] width 395 height 202
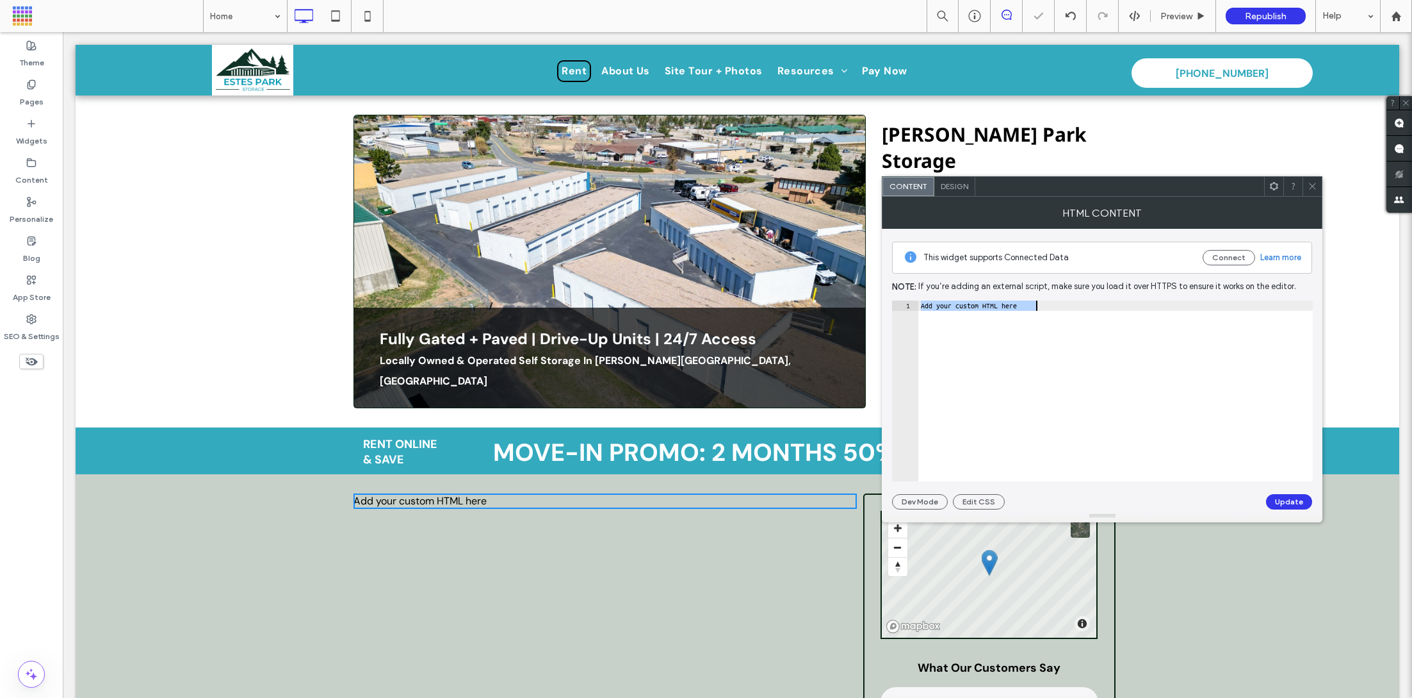
click at [955, 302] on div "Add your custom HTML here" at bounding box center [1116, 401] width 395 height 202
paste textarea "Cursor at row 1"
paste textarea "Cursor at row 6"
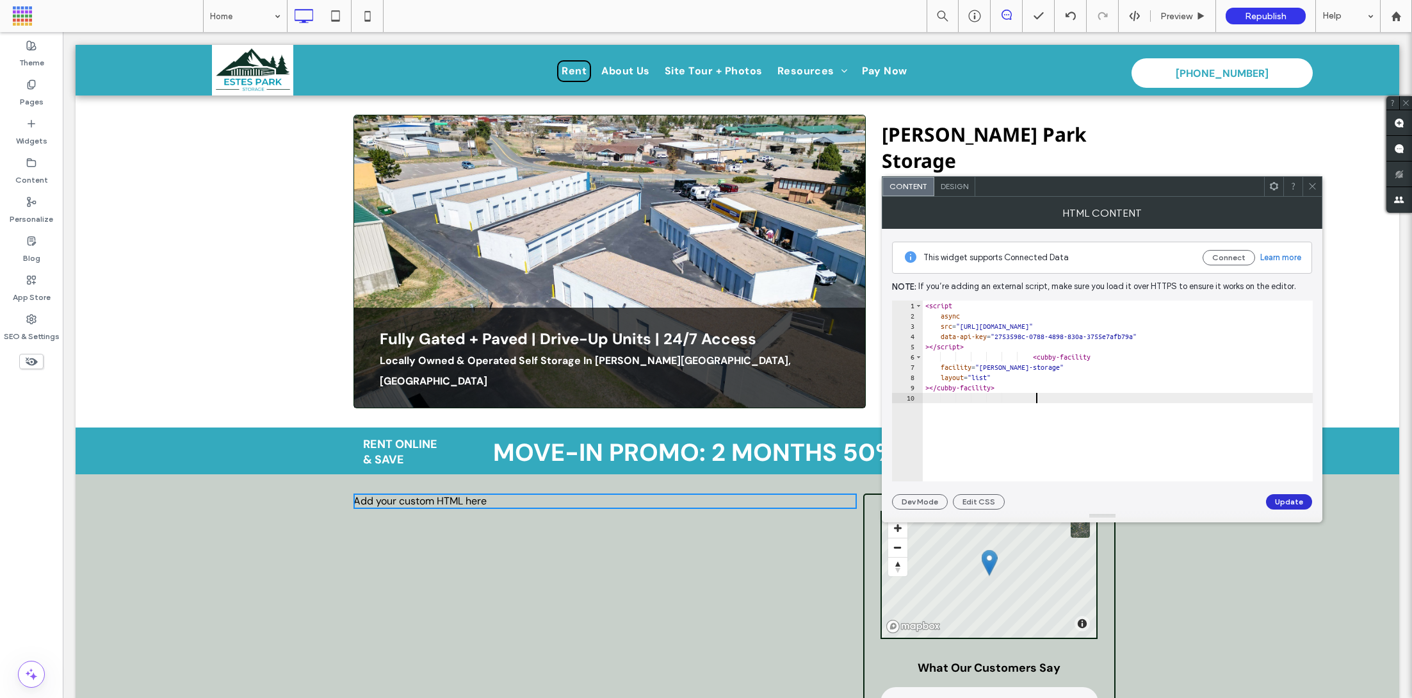
click at [1293, 503] on button "Update" at bounding box center [1289, 501] width 46 height 15
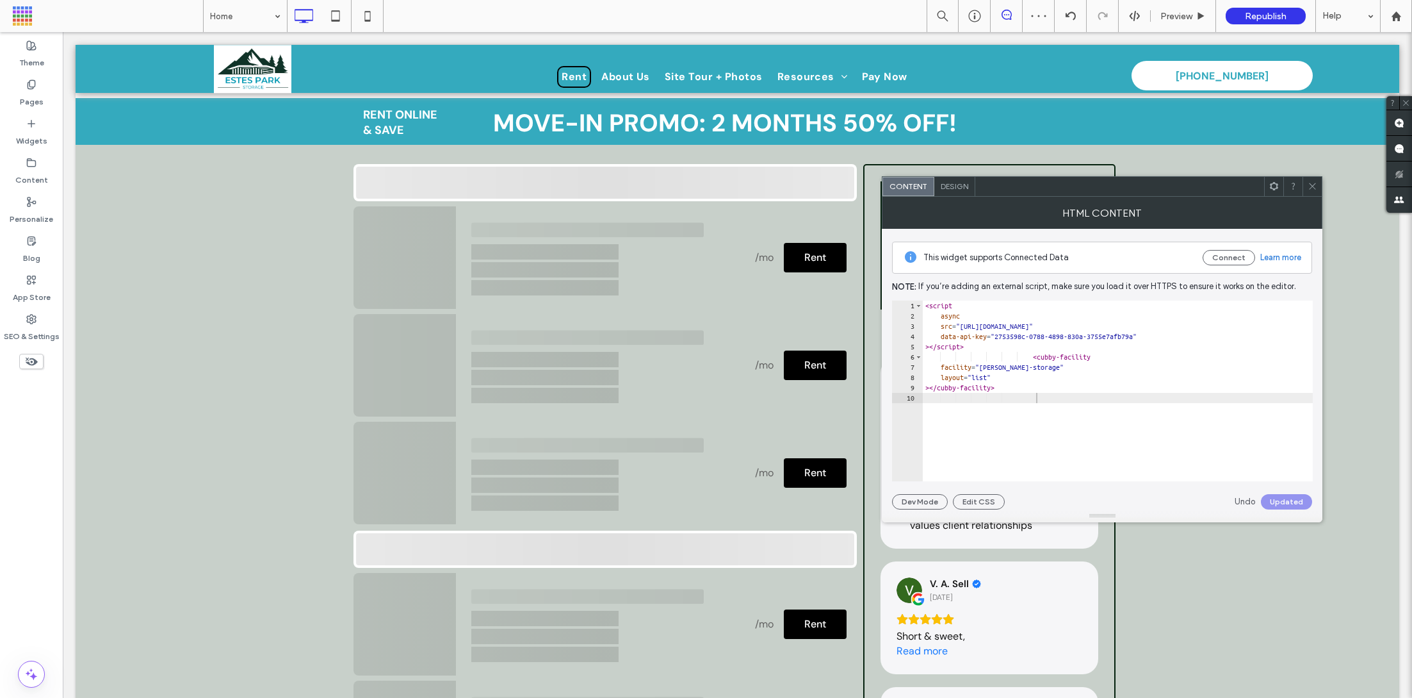
scroll to position [343, 0]
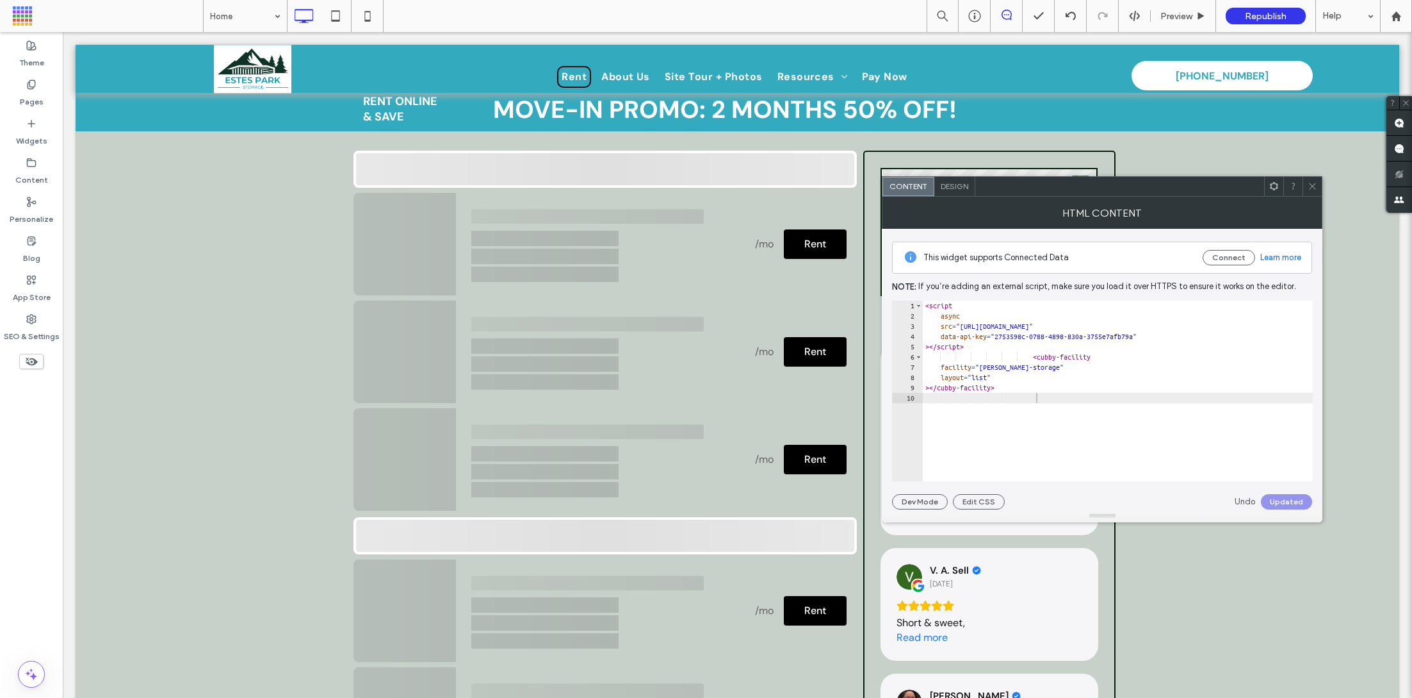
click at [1314, 188] on icon at bounding box center [1313, 186] width 10 height 10
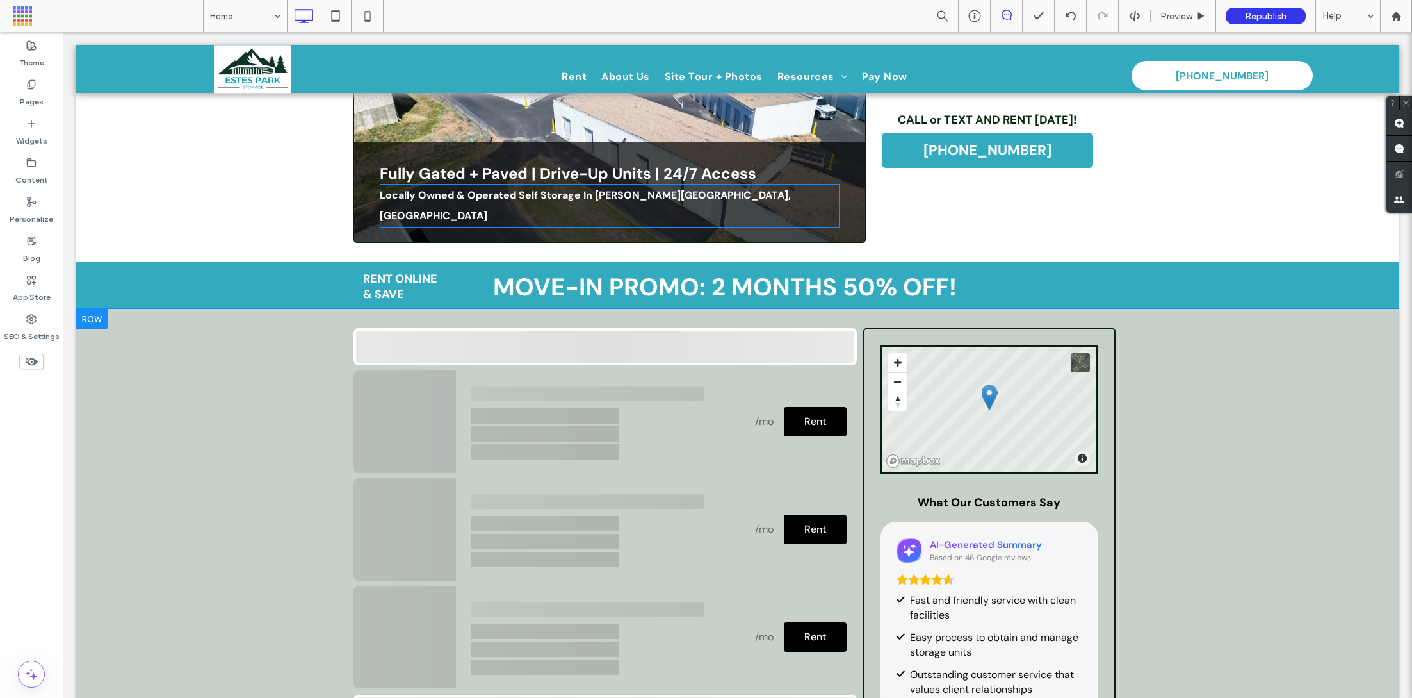
scroll to position [108, 0]
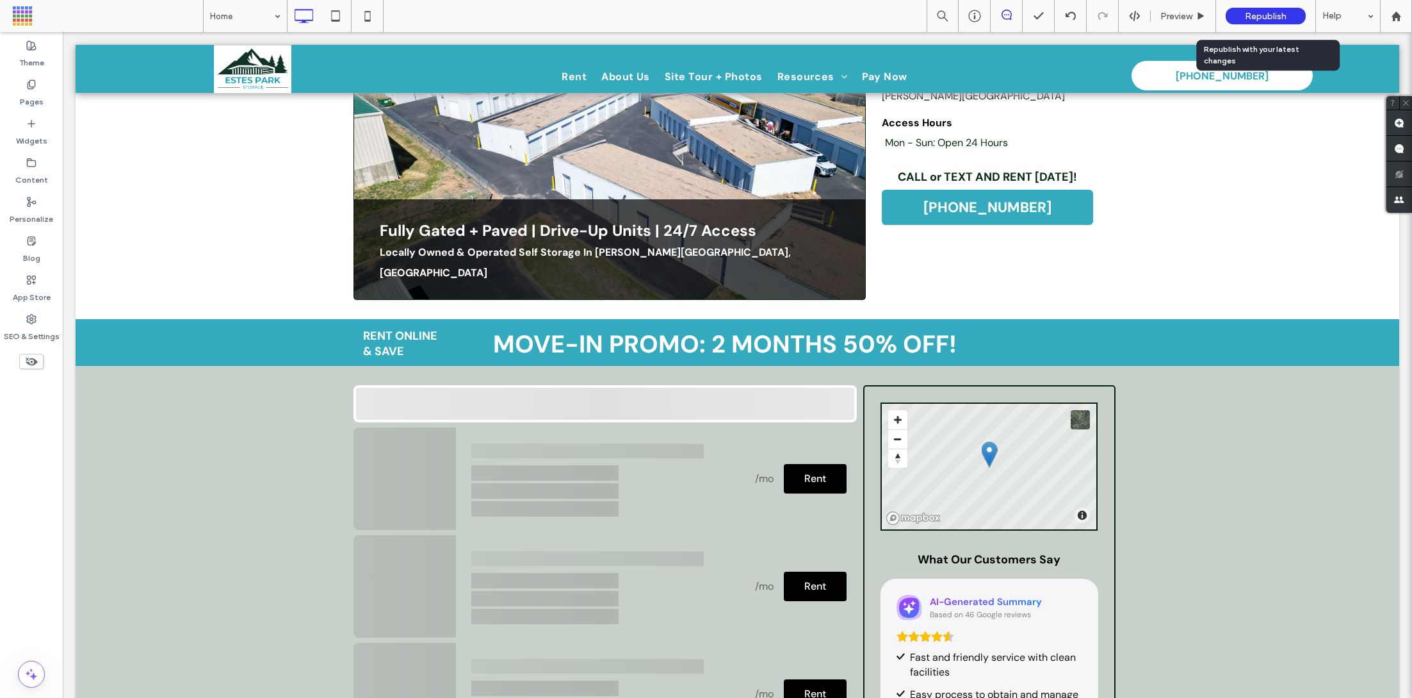
click at [1251, 15] on span "Republish" at bounding box center [1266, 16] width 42 height 11
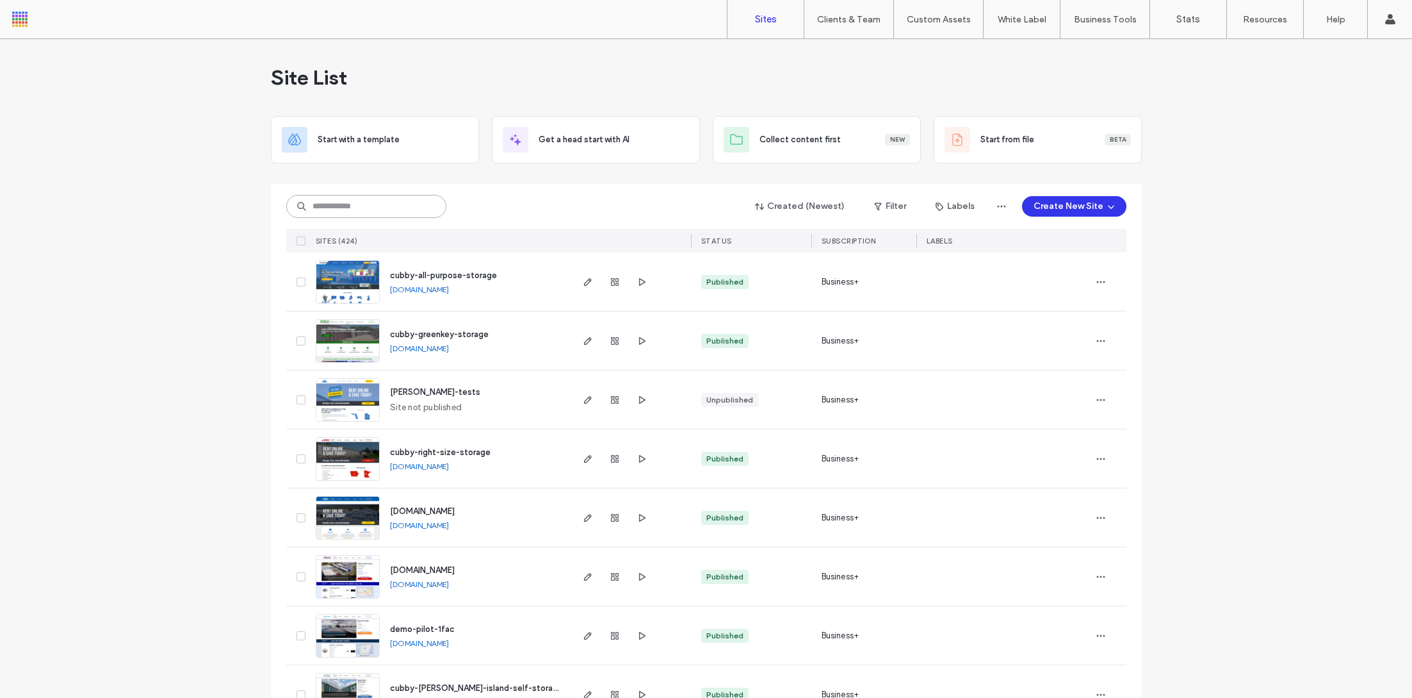
click at [352, 195] on input at bounding box center [366, 206] width 160 height 23
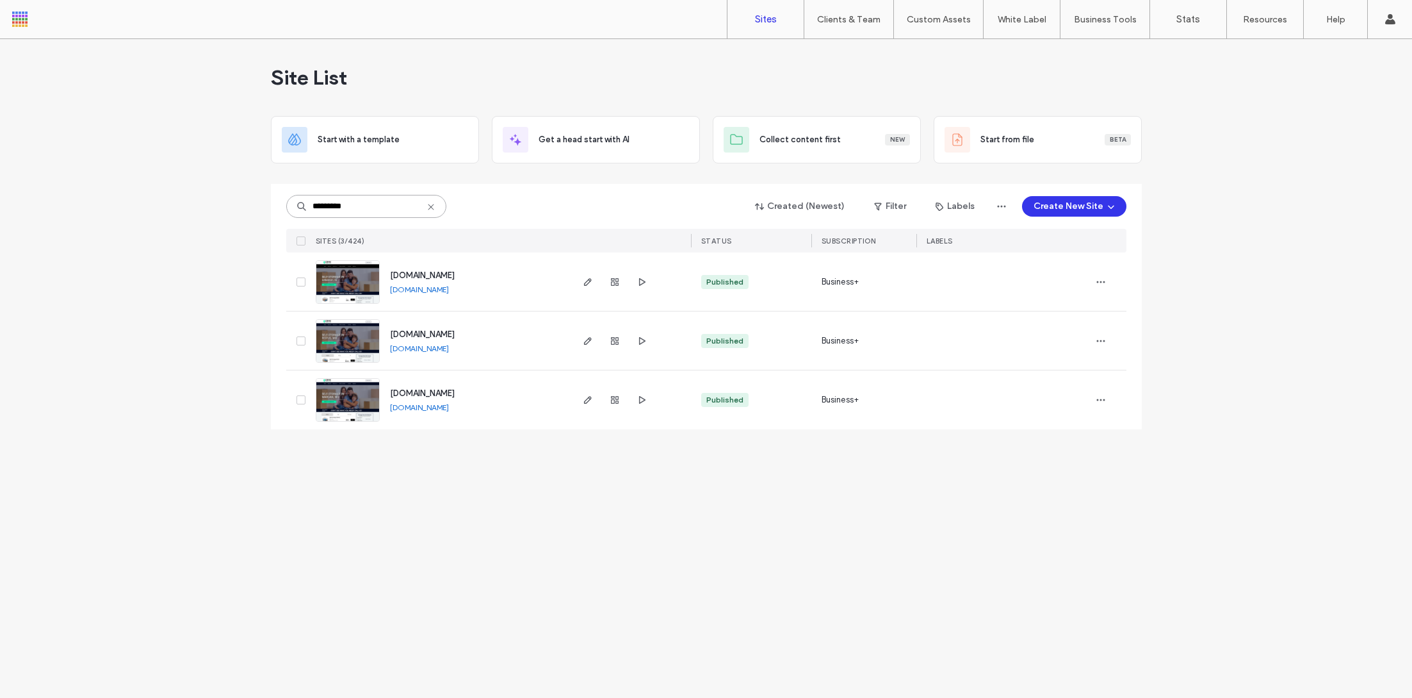
type input "*********"
click at [345, 286] on img at bounding box center [347, 304] width 63 height 87
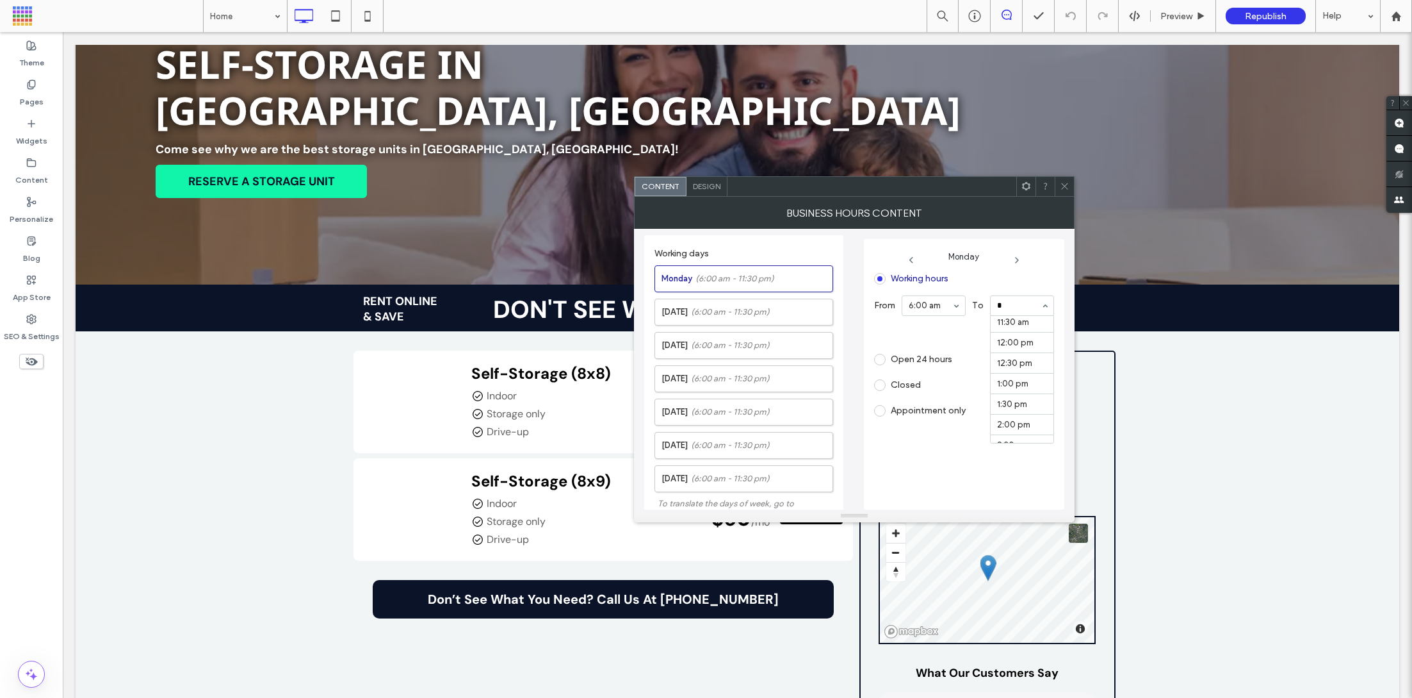
scroll to position [206, 0]
type input "**"
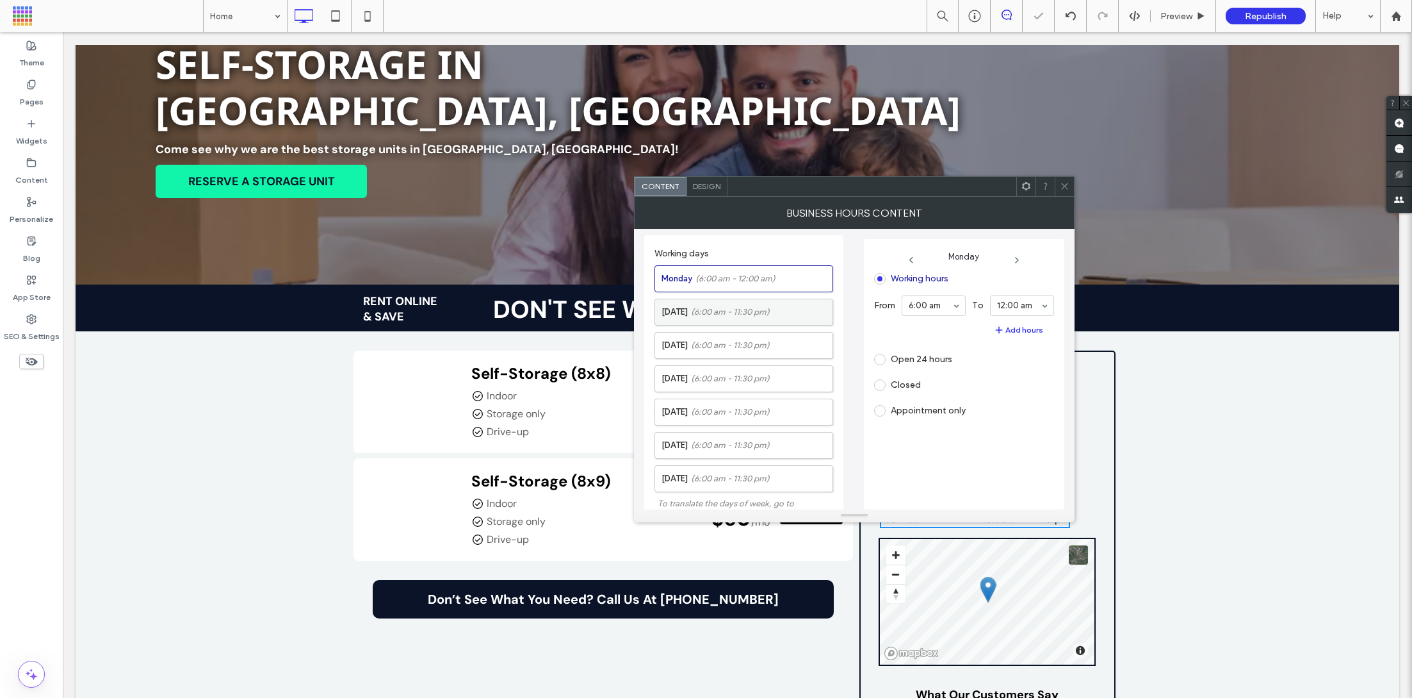
click at [752, 318] on label "[DATE] (6:00 am - 11:30 pm)" at bounding box center [747, 312] width 171 height 26
type input "**"
click at [729, 339] on span "(6:00 am - 11:30 pm)" at bounding box center [730, 345] width 79 height 13
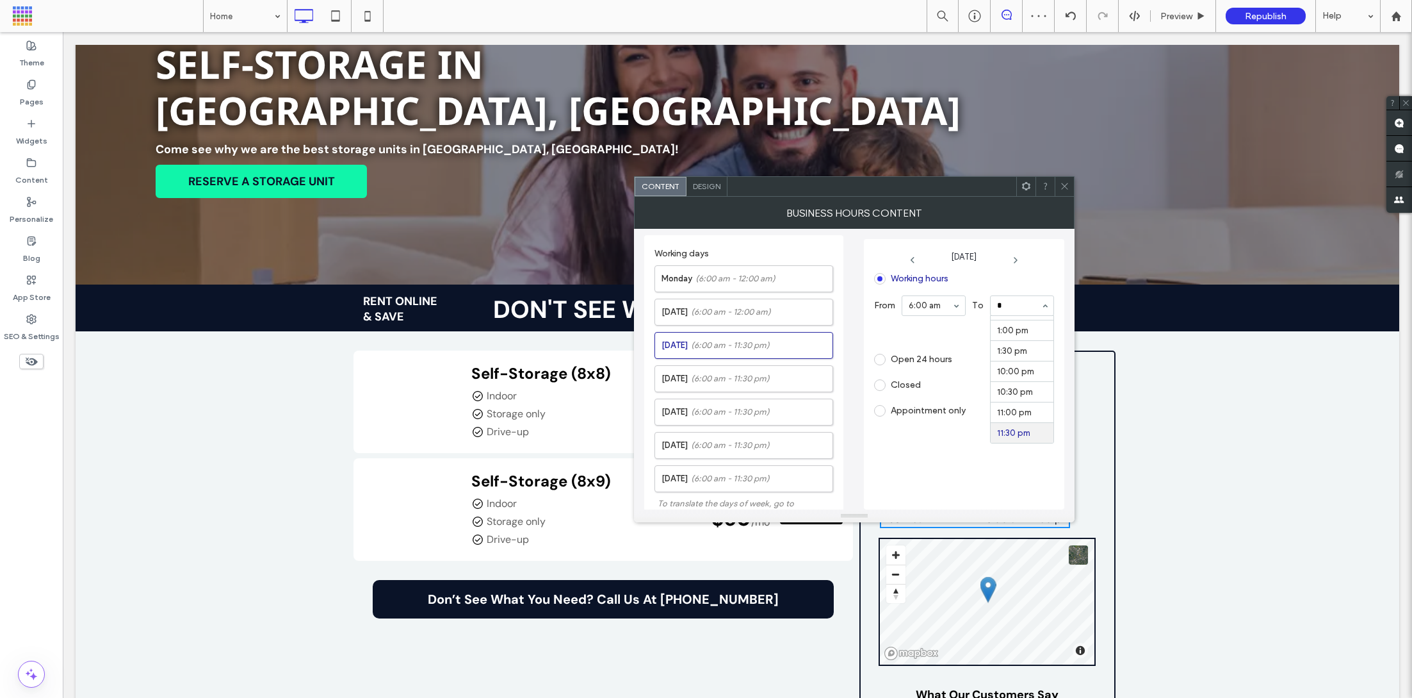
scroll to position [206, 0]
type input "**"
click at [760, 376] on span "(6:00 am - 11:30 pm)" at bounding box center [730, 378] width 79 height 13
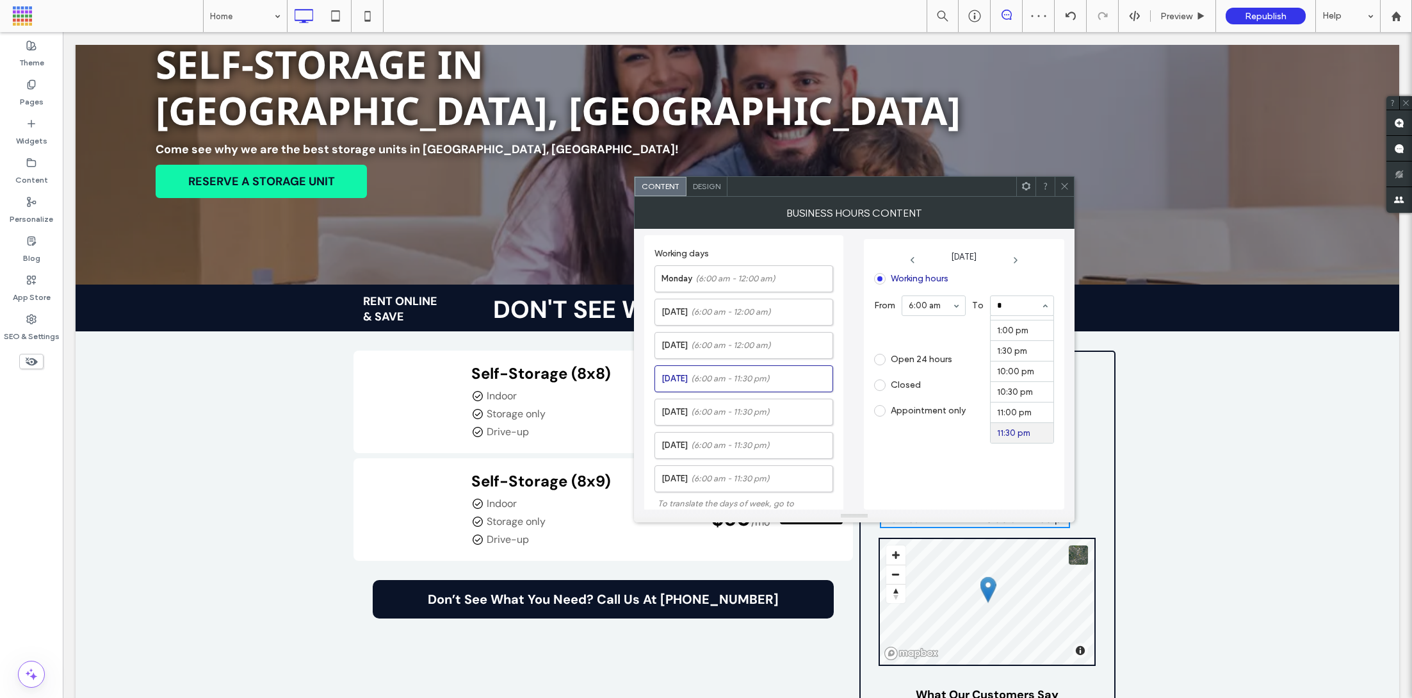
type input "**"
click at [787, 409] on label "[DATE] (6:00 am - 11:30 pm)" at bounding box center [747, 412] width 171 height 26
click at [1010, 291] on section "11:30 pm" at bounding box center [1022, 305] width 64 height 33
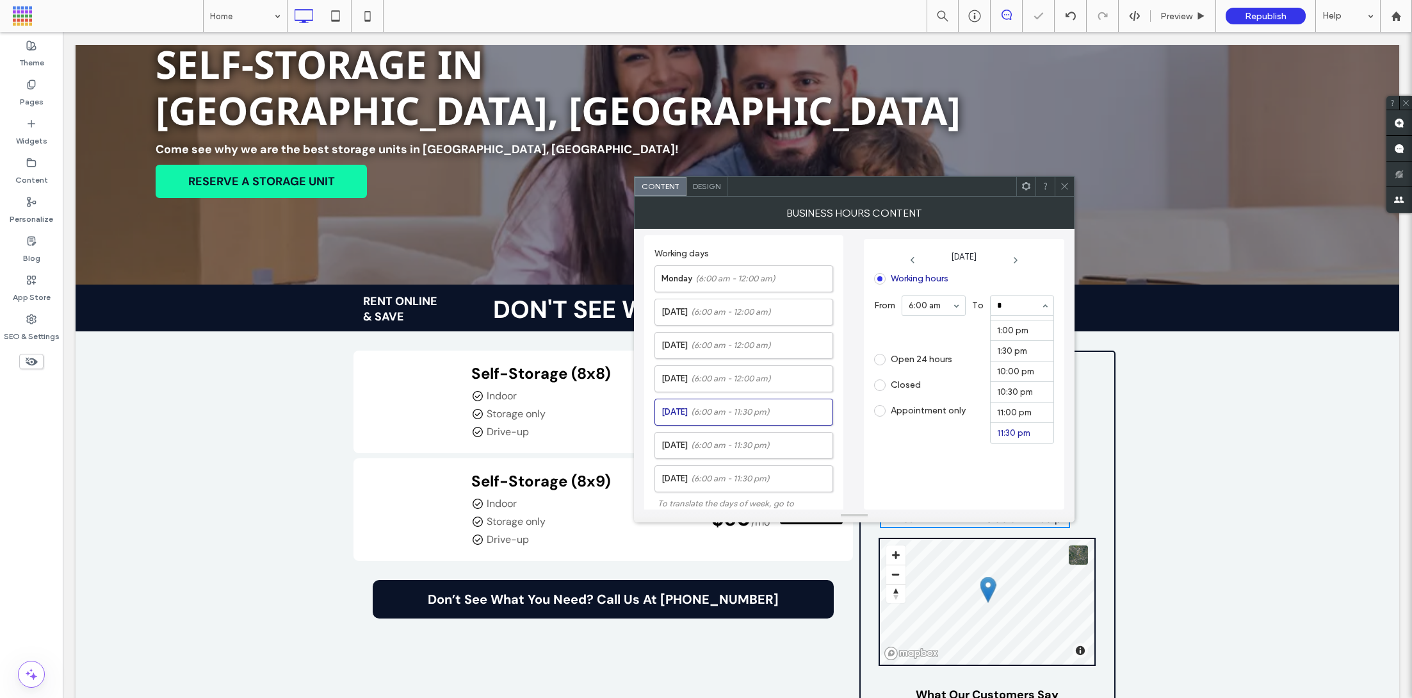
type input "**"
click at [755, 432] on label "[DATE] (6:00 am - 11:30 pm)" at bounding box center [747, 445] width 171 height 26
type input "*"
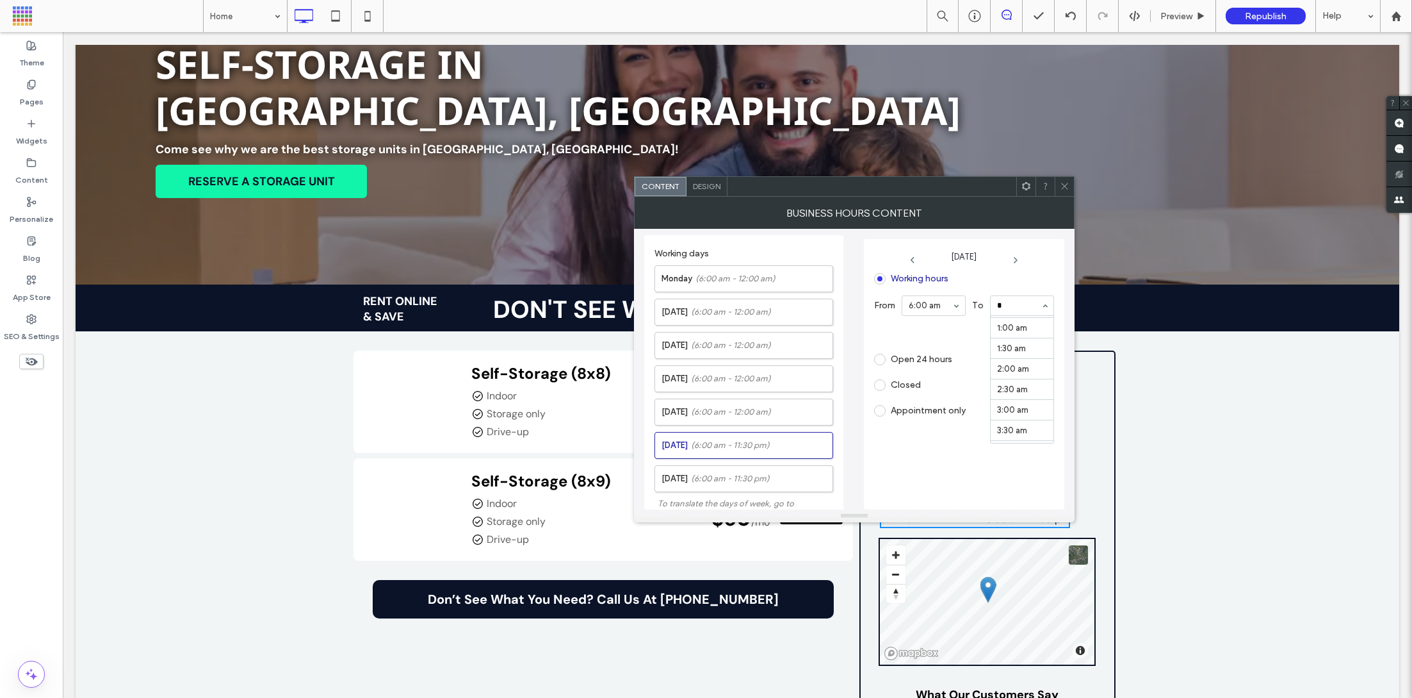
type input "**"
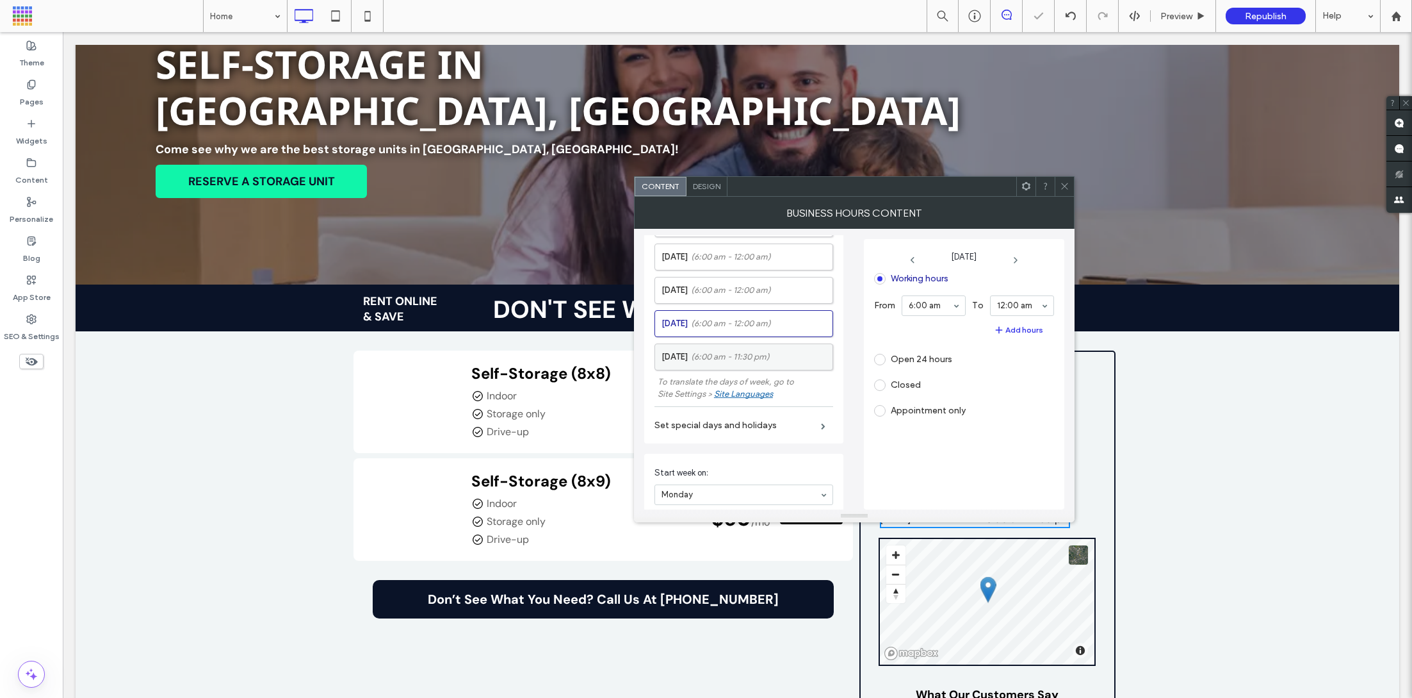
click at [769, 354] on span "(6:00 am - 11:30 pm)" at bounding box center [730, 356] width 79 height 13
type input "**"
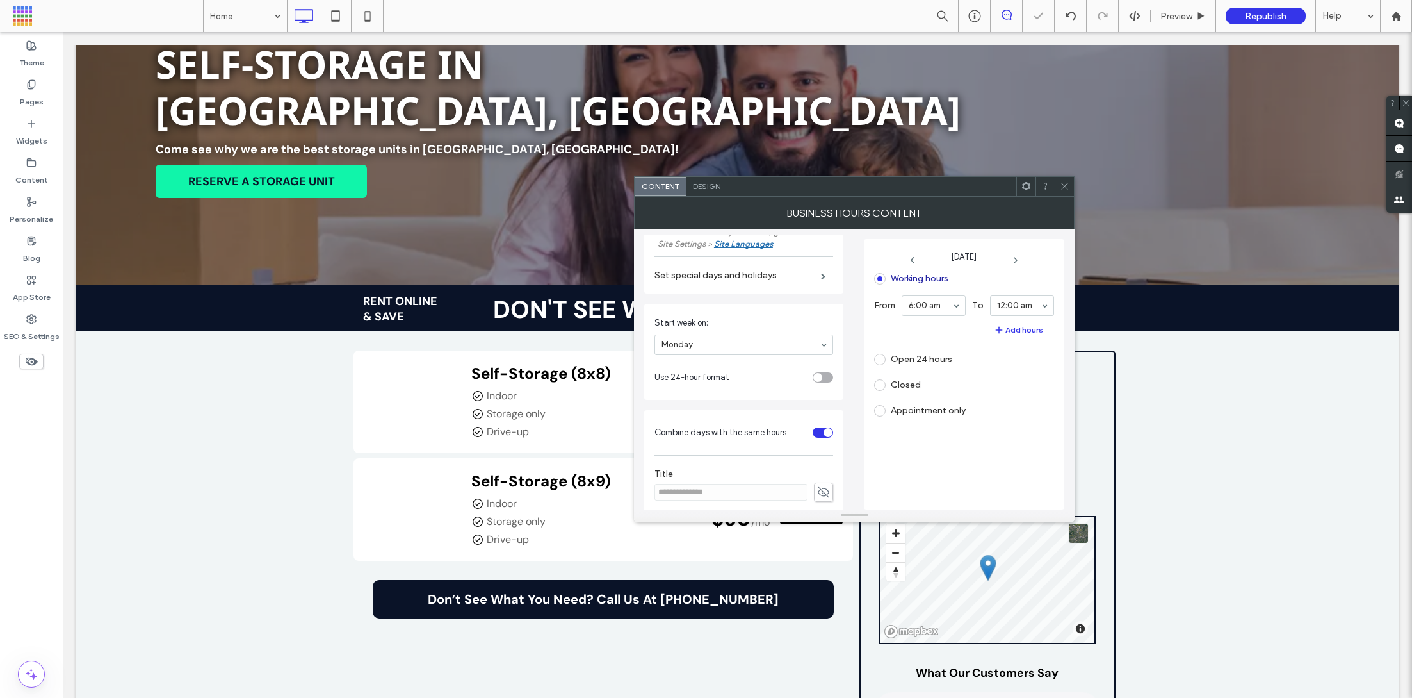
scroll to position [275, 0]
click at [1070, 192] on div at bounding box center [1064, 186] width 19 height 19
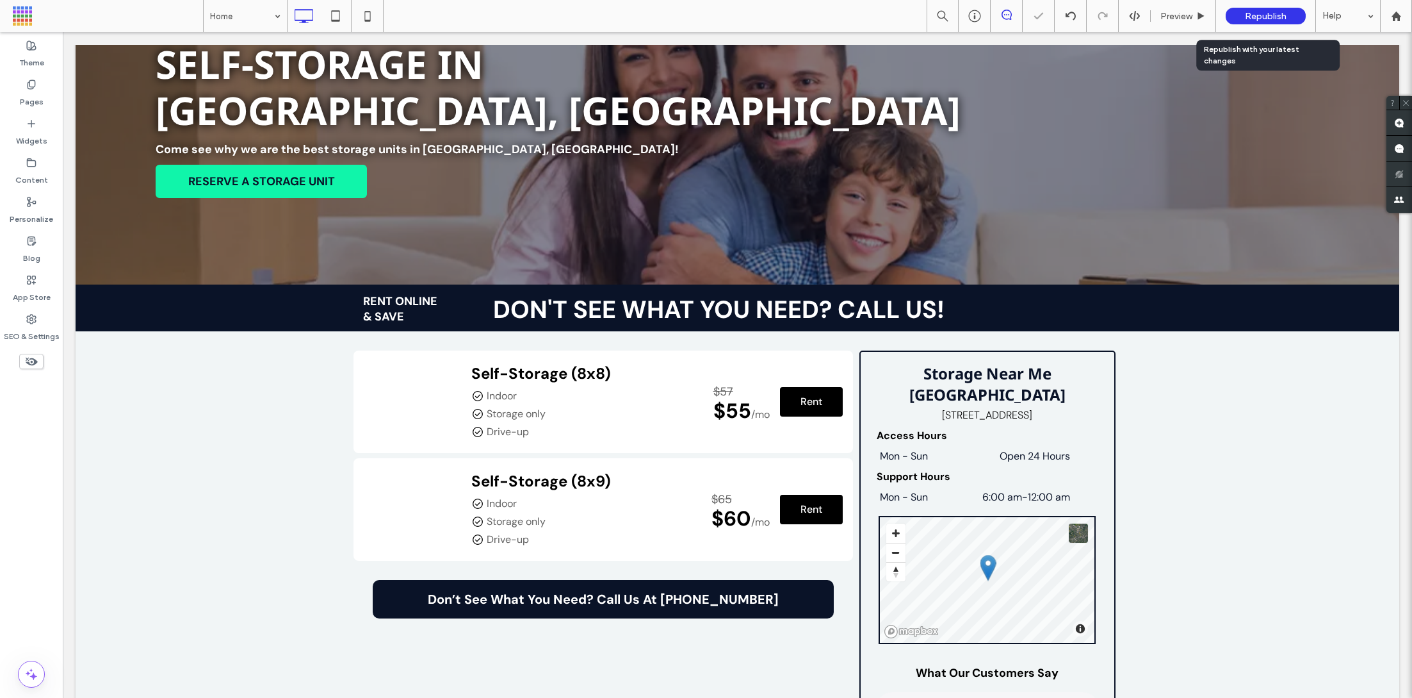
click at [1263, 10] on div "Republish" at bounding box center [1266, 16] width 80 height 17
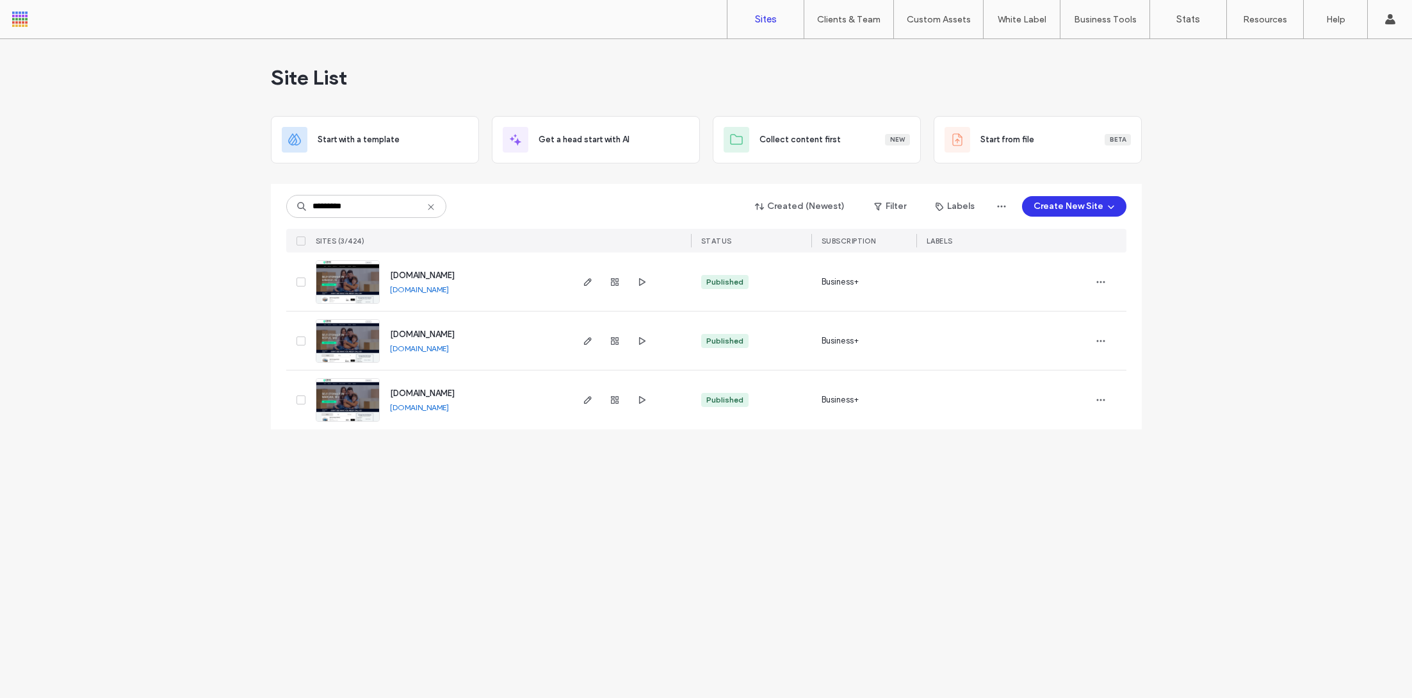
type input "*********"
click at [361, 350] on img at bounding box center [347, 363] width 63 height 87
type input "**********"
click at [340, 350] on img at bounding box center [347, 363] width 63 height 87
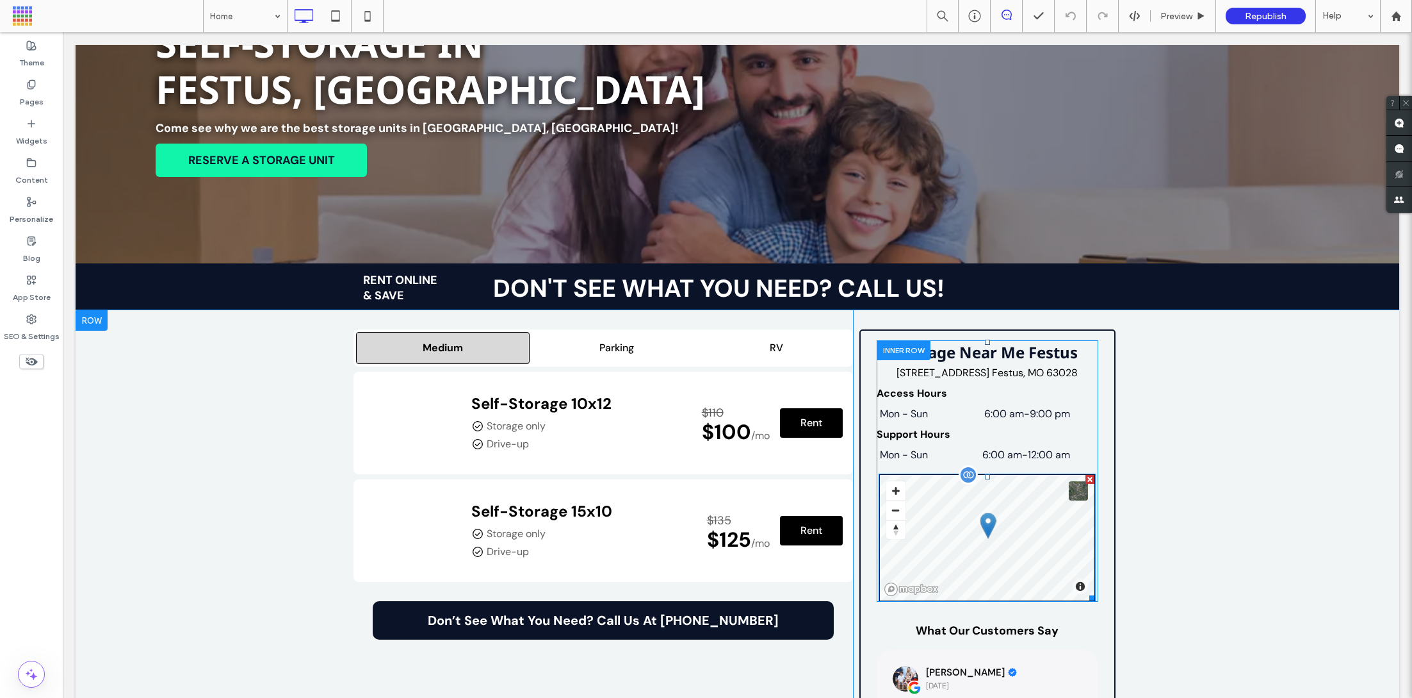
scroll to position [221, 0]
